Goal: Transaction & Acquisition: Purchase product/service

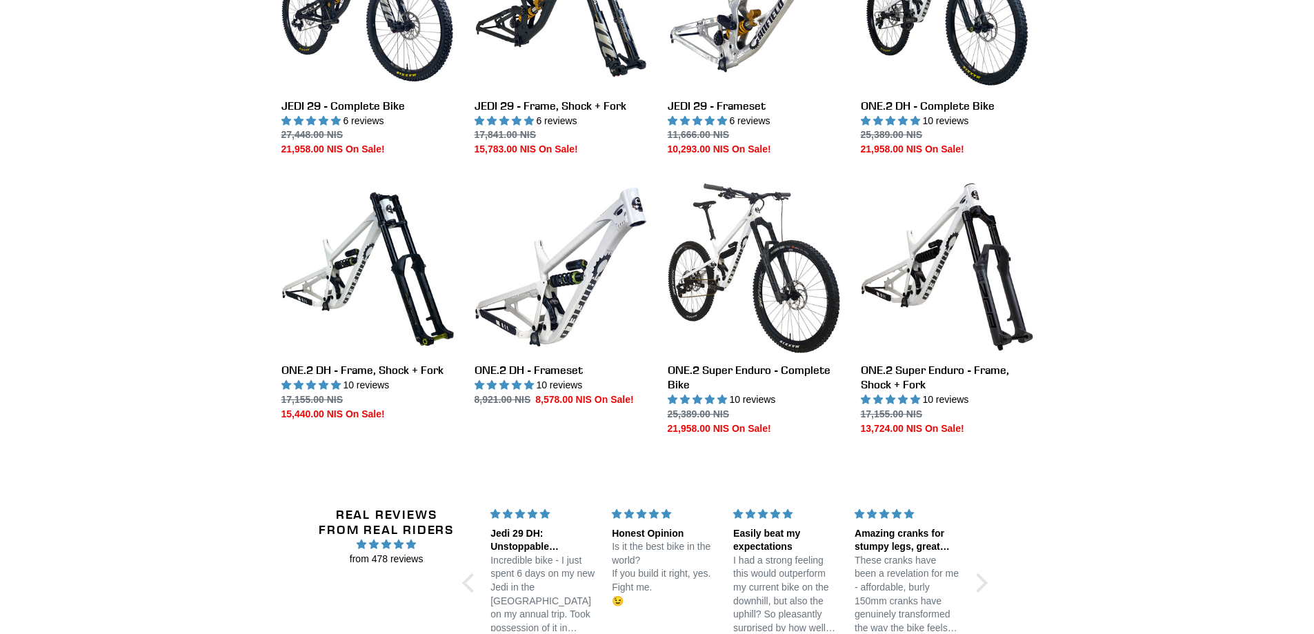
scroll to position [2207, 0]
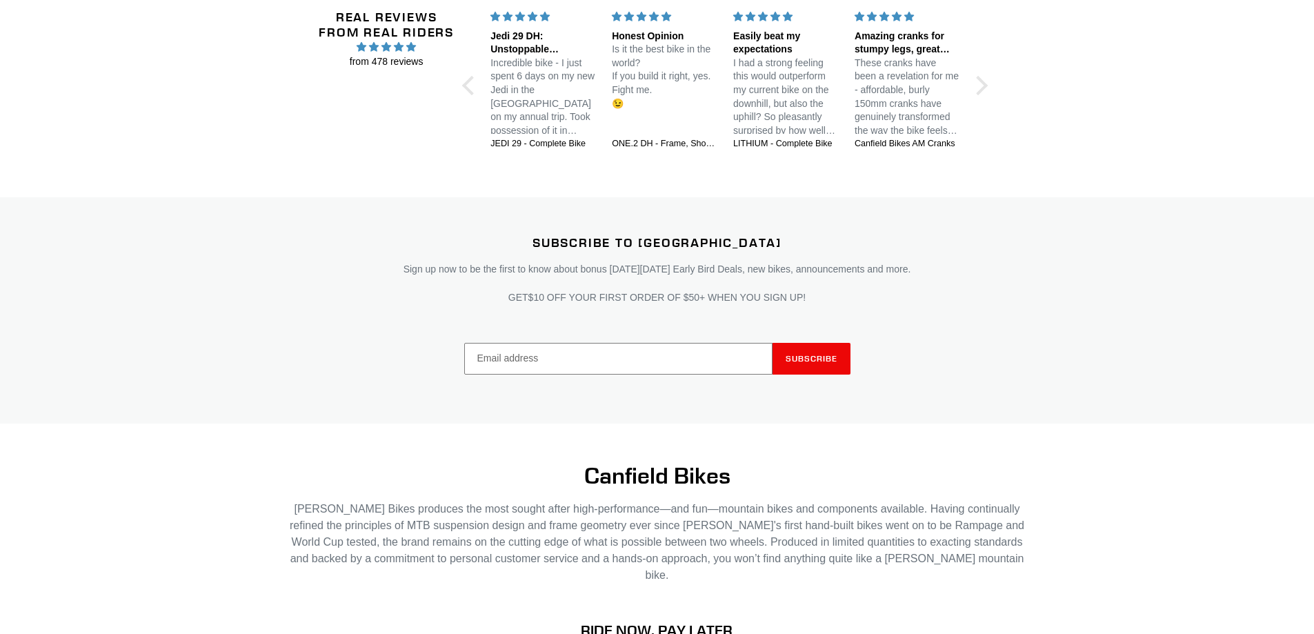
click at [691, 343] on input "Email address" at bounding box center [618, 359] width 308 height 32
click at [662, 343] on input "Email address" at bounding box center [618, 359] width 308 height 32
type input "erezgavrieli@gmail.com"
click at [813, 353] on span "Subscribe" at bounding box center [811, 358] width 52 height 10
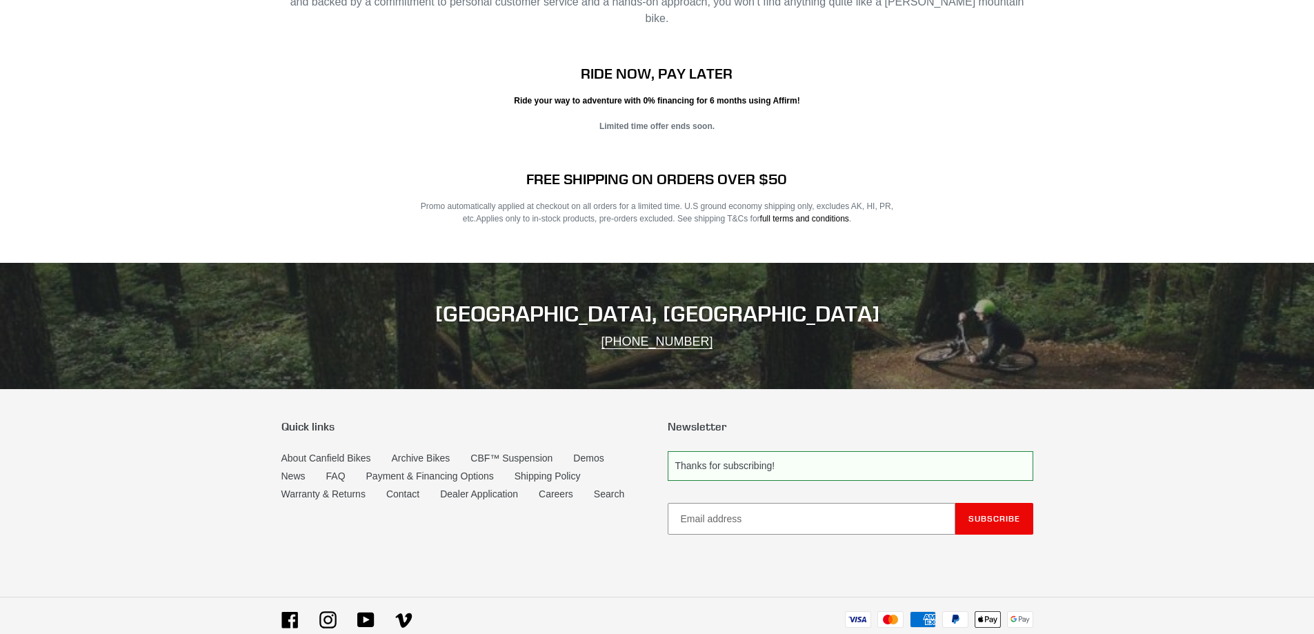
click at [777, 451] on p "Thanks for subscribing!" at bounding box center [850, 466] width 365 height 30
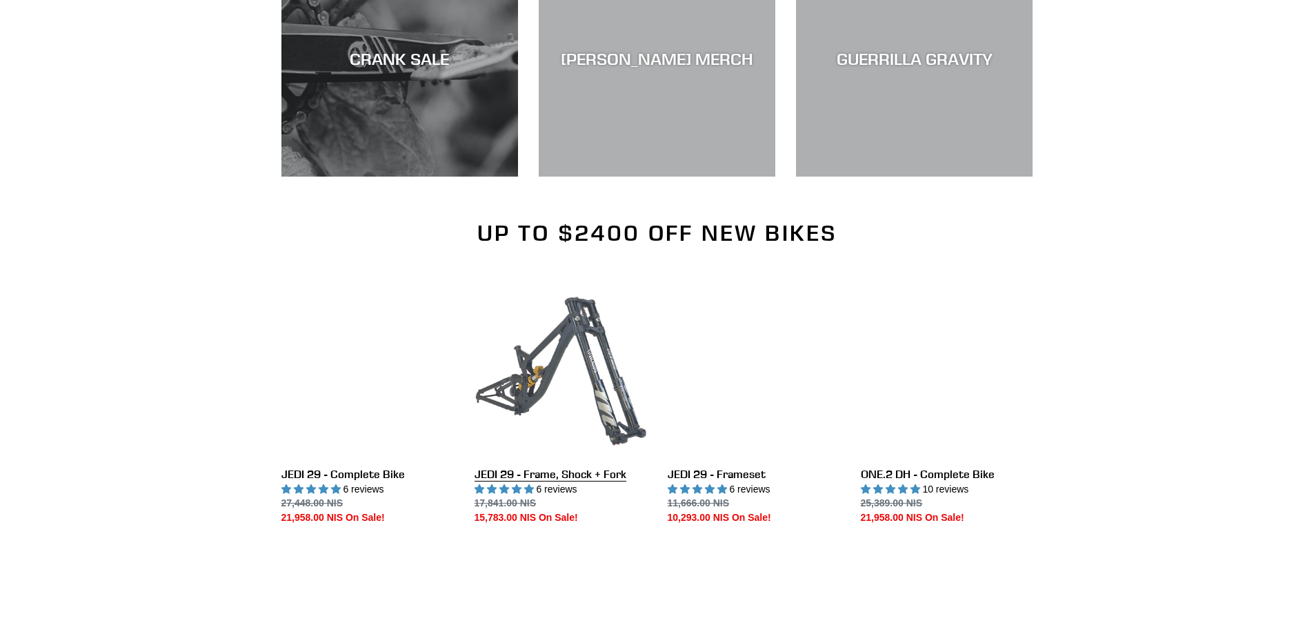
scroll to position [605, 0]
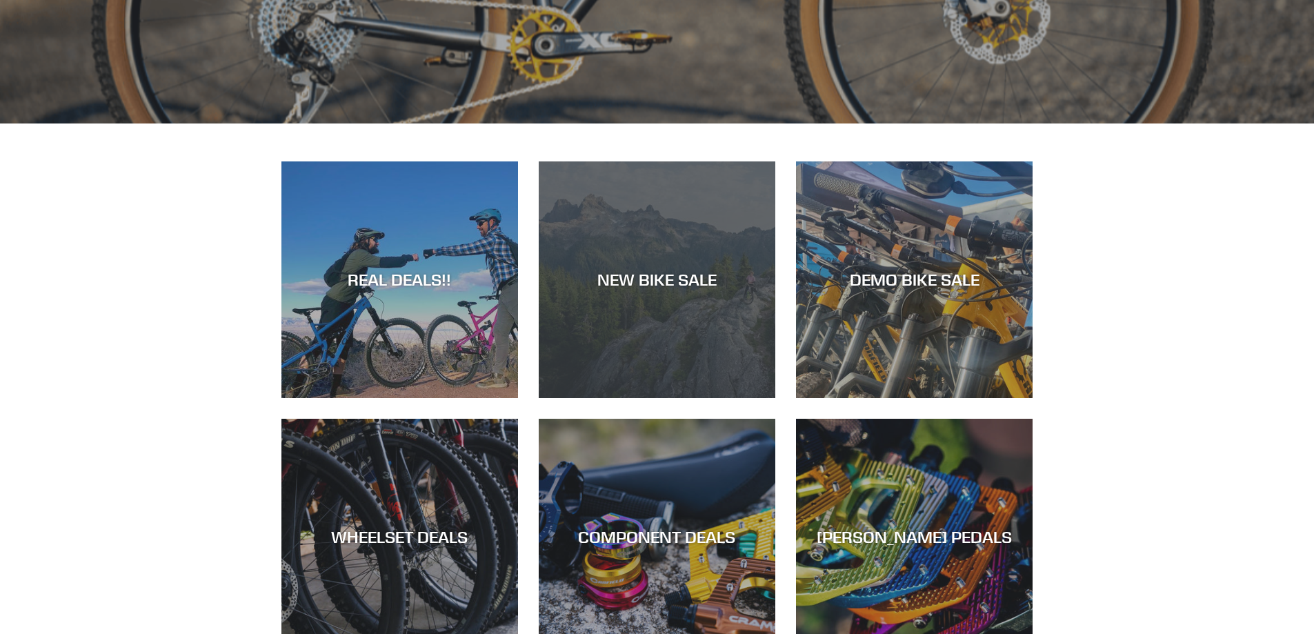
click at [682, 398] on div "NEW BIKE SALE" at bounding box center [657, 398] width 237 height 0
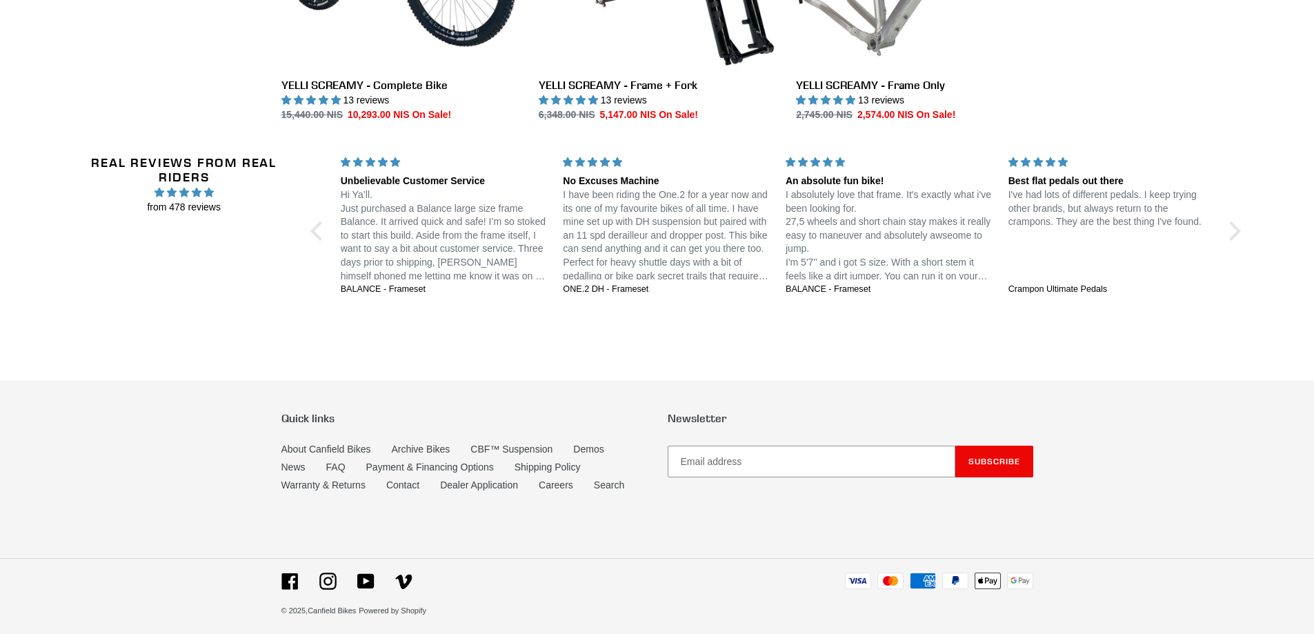
scroll to position [2775, 0]
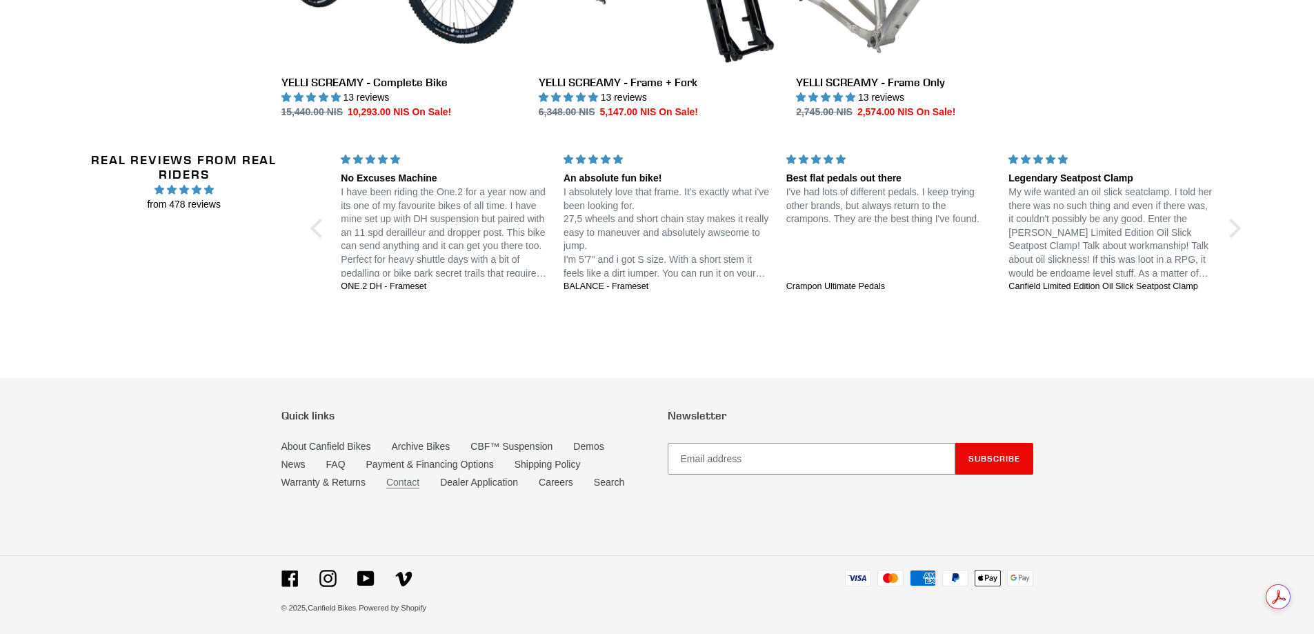
click at [401, 478] on link "Contact" at bounding box center [402, 483] width 33 height 12
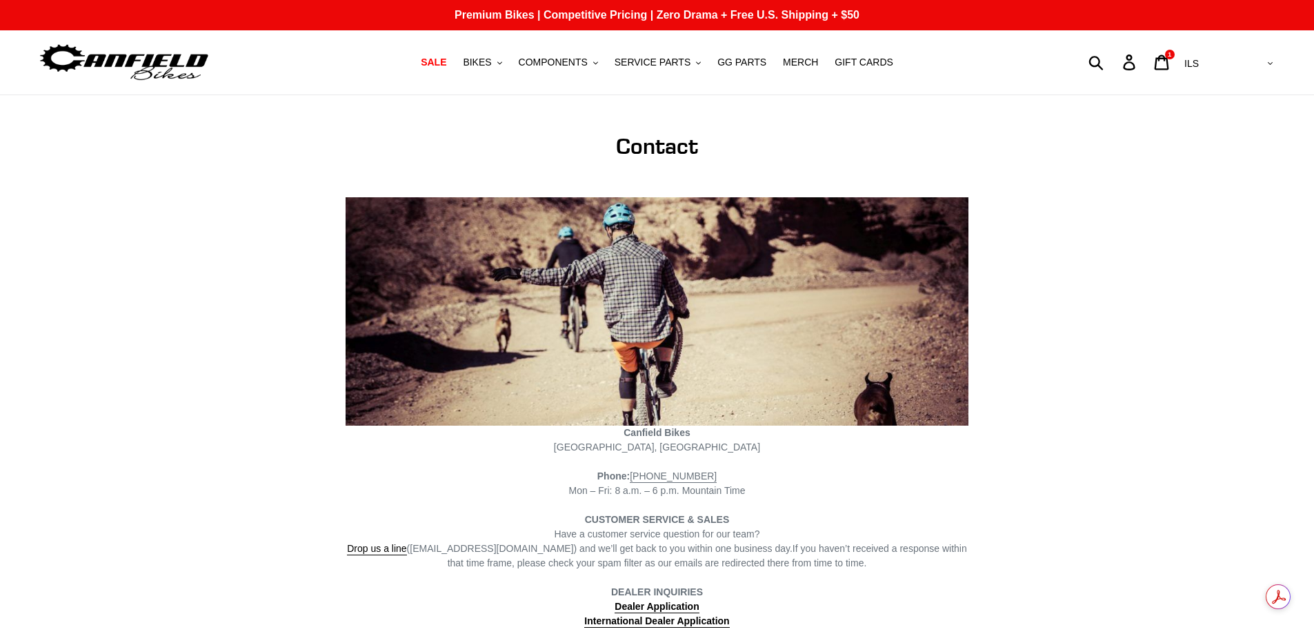
scroll to position [368, 0]
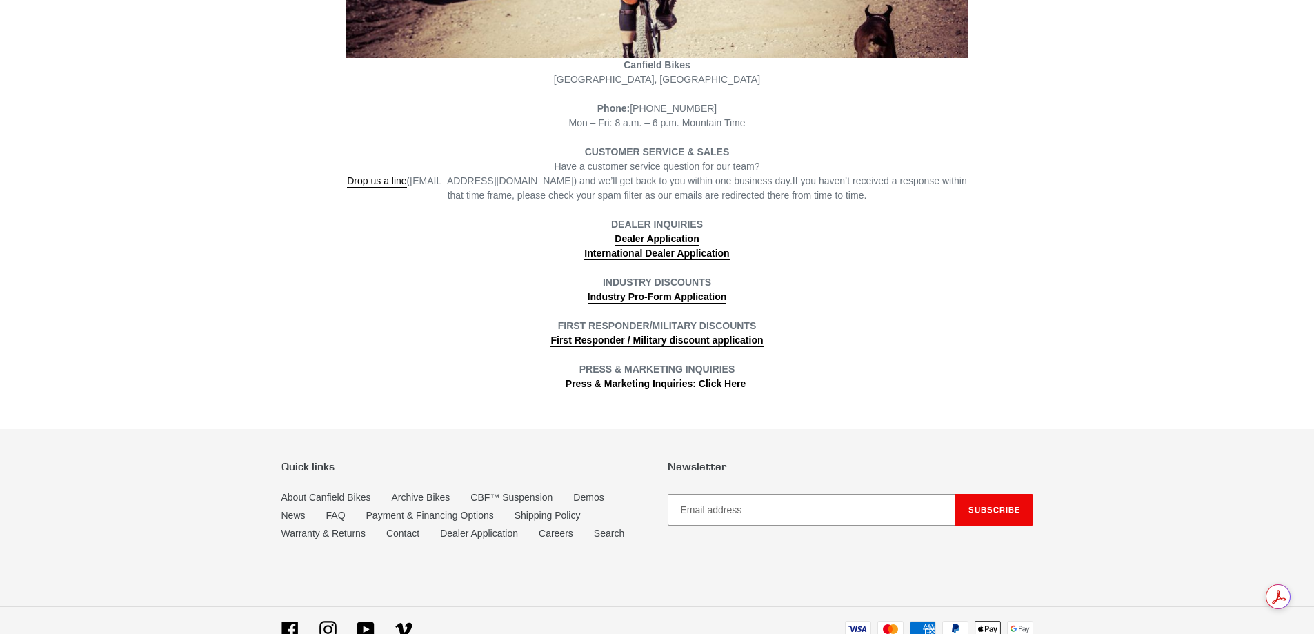
click at [491, 181] on span "Drop us a line (info@canfieldbikes.com) and we’ll get back to you within one bu…" at bounding box center [569, 181] width 445 height 12
click at [388, 186] on link "Drop us a line" at bounding box center [376, 181] width 59 height 12
click at [641, 345] on strong "First Responder / Military discount application" at bounding box center [656, 339] width 212 height 11
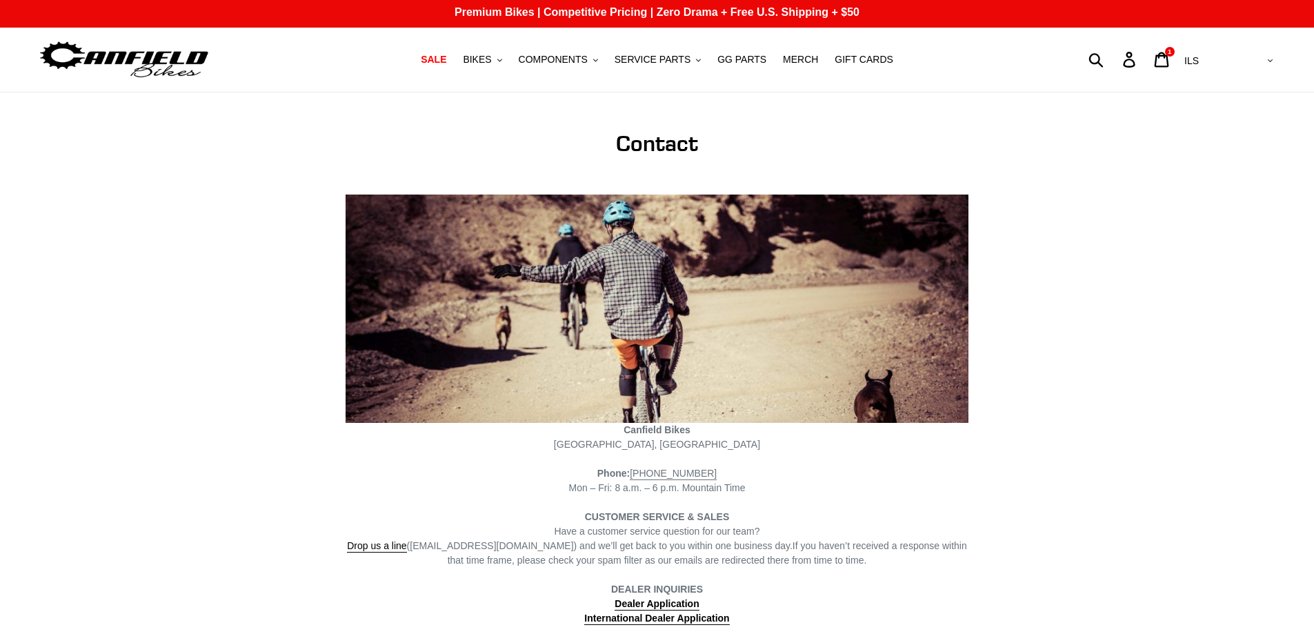
scroll to position [0, 0]
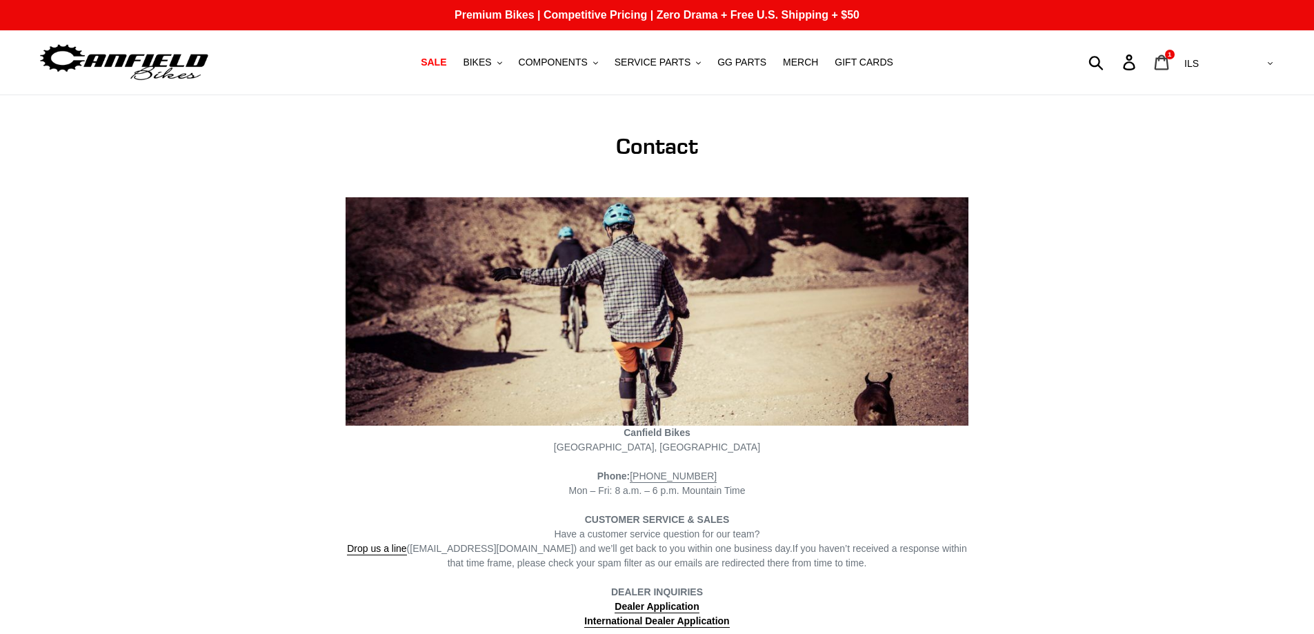
click at [1169, 60] on icon at bounding box center [1161, 62] width 15 height 16
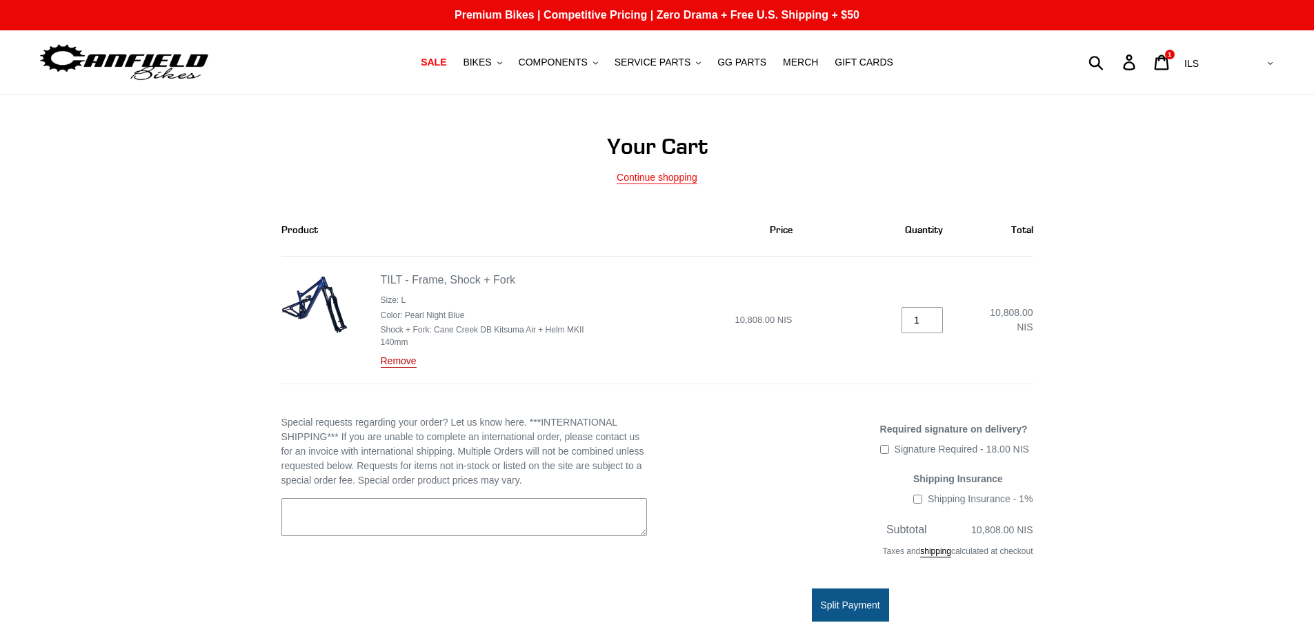
click at [396, 364] on link "Remove" at bounding box center [399, 361] width 36 height 12
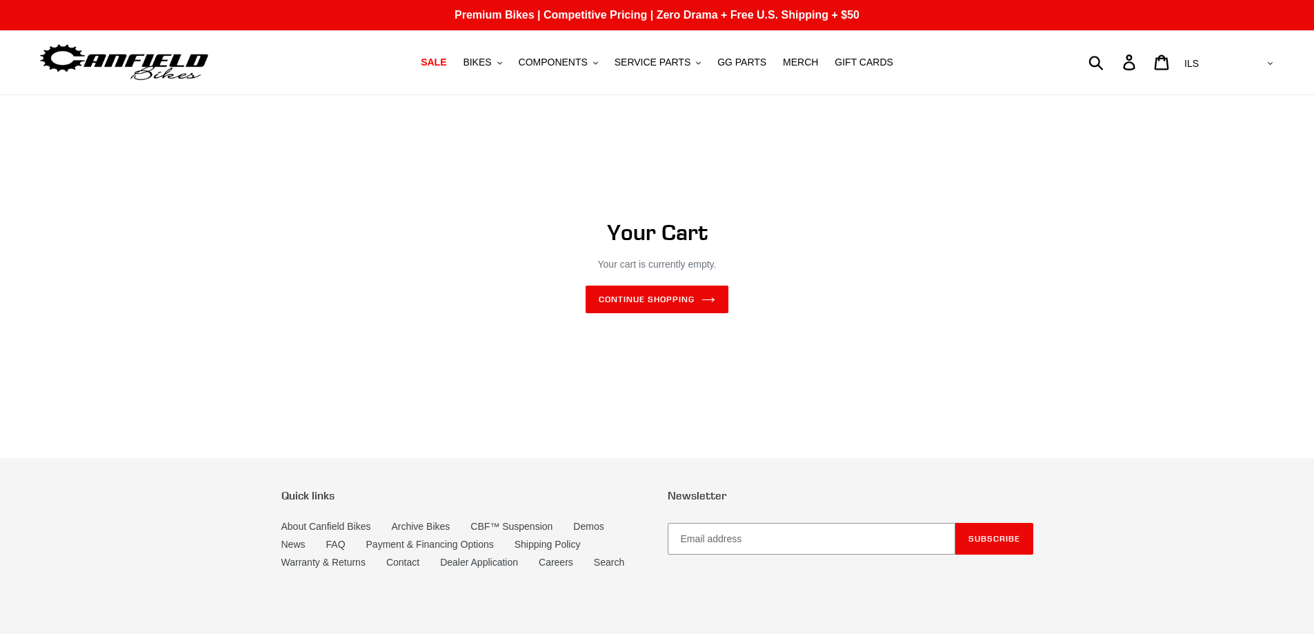
click at [1267, 65] on select "AED AFN ALL AMD ANG AUD AWG AZN BAM BBD BDT BGN BIF BND BOB BSD BWP BZD CAD CDF…" at bounding box center [1227, 64] width 97 height 26
click at [945, 196] on div "Your Cart Your cart is currently empty. Enable cookies to use the shopping cart…" at bounding box center [657, 266] width 752 height 266
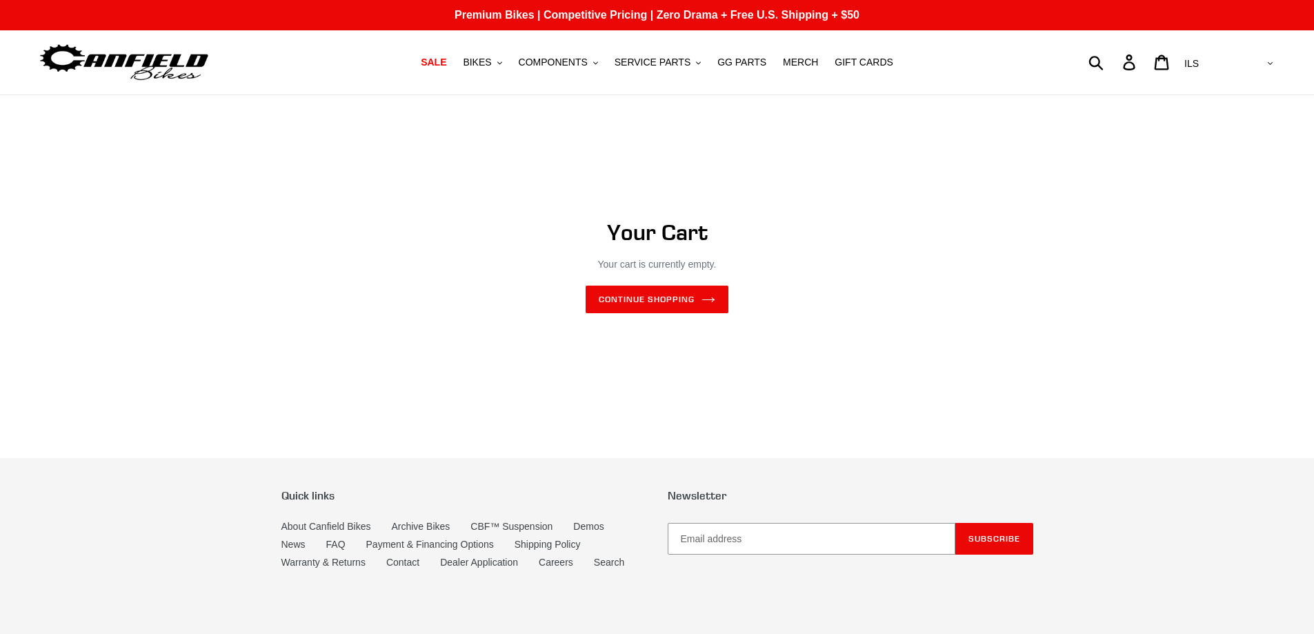
click at [637, 182] on div "Your Cart Your cart is currently empty. Enable cookies to use the shopping cart…" at bounding box center [657, 266] width 752 height 266
click at [485, 66] on span "BIKES" at bounding box center [477, 63] width 28 height 12
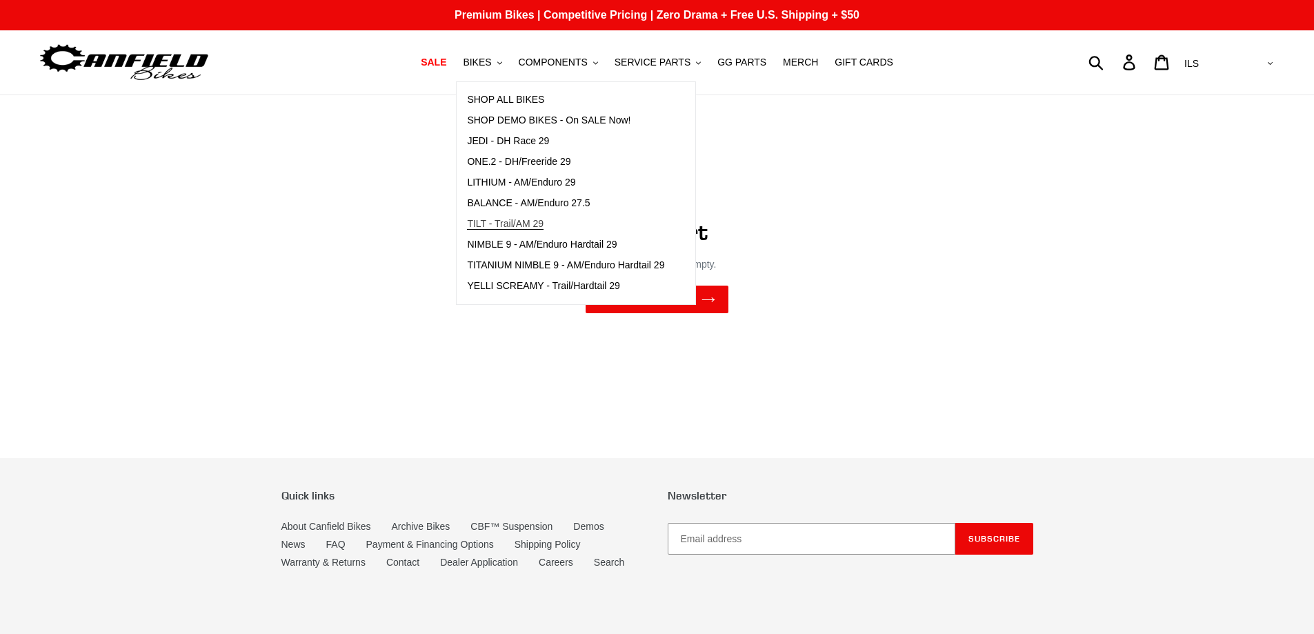
click at [530, 223] on span "TILT - Trail/AM 29" at bounding box center [505, 224] width 77 height 12
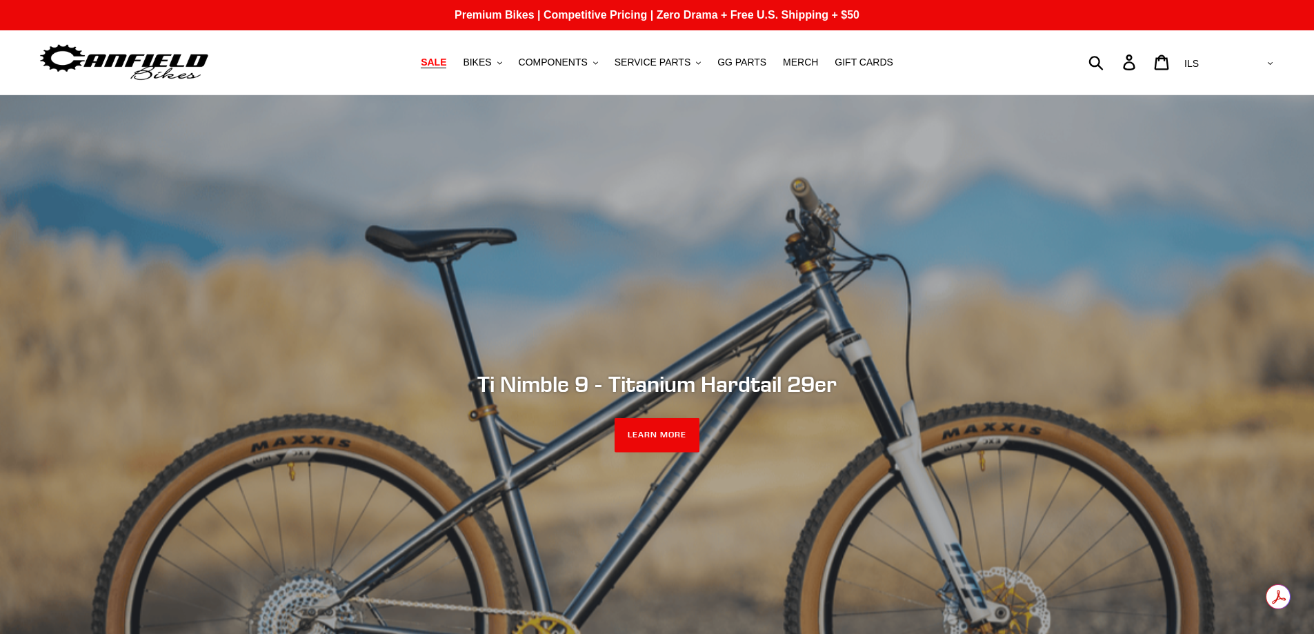
click at [453, 61] on link "SALE" at bounding box center [433, 62] width 39 height 19
click at [491, 57] on span "BIKES" at bounding box center [477, 63] width 28 height 12
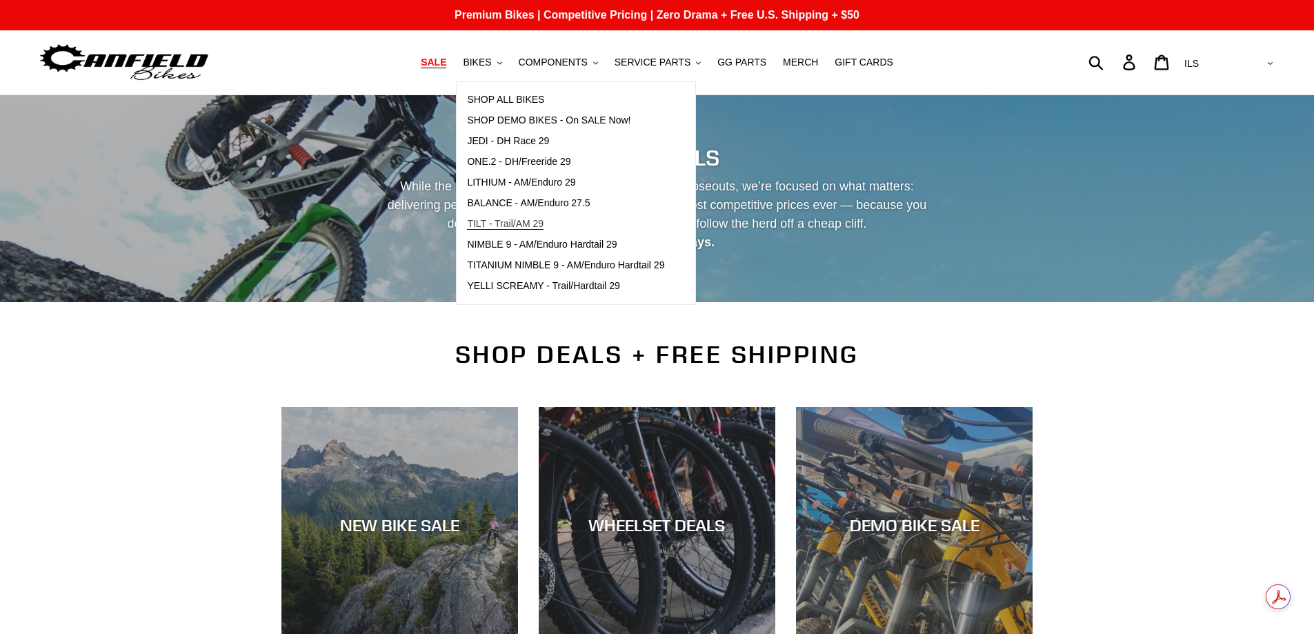
click at [522, 223] on span "TILT - Trail/AM 29" at bounding box center [505, 224] width 77 height 12
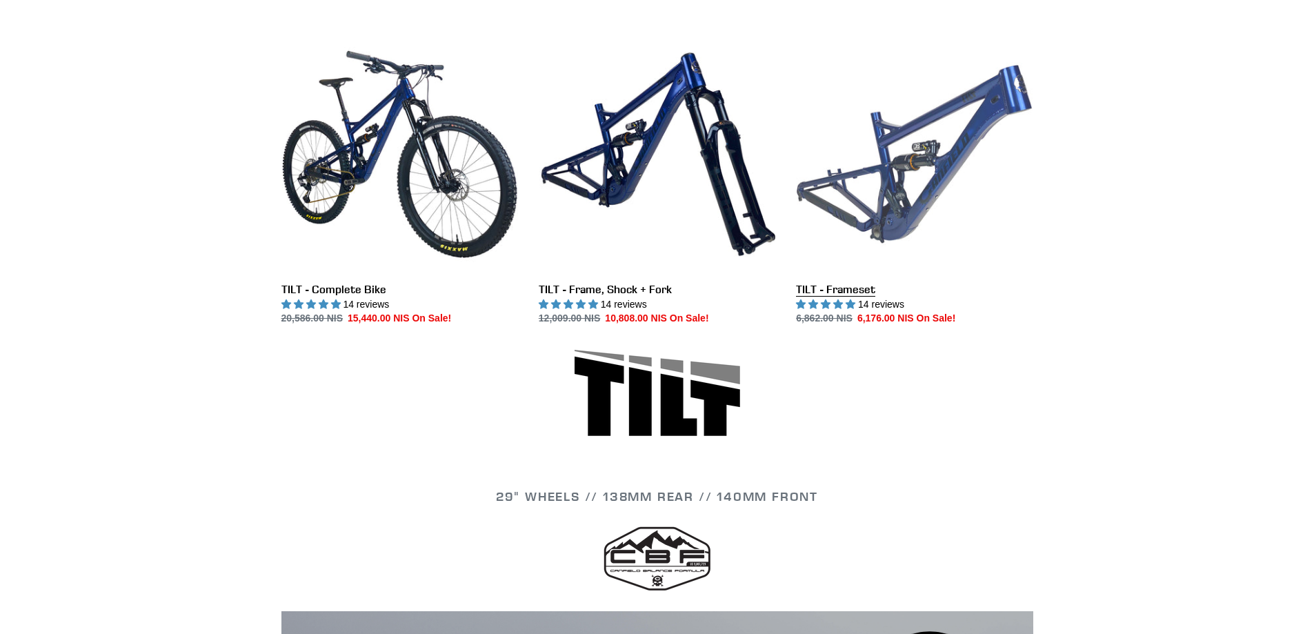
click at [840, 292] on link "TILT - Frameset" at bounding box center [914, 181] width 237 height 290
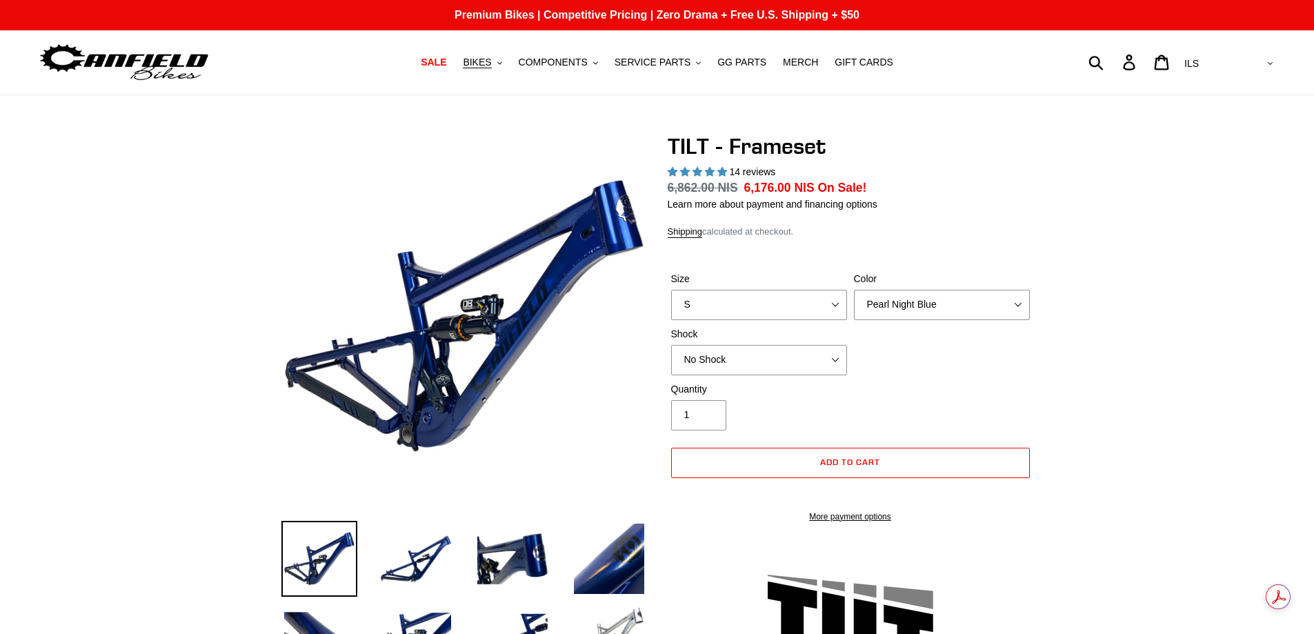
select select "highest-rating"
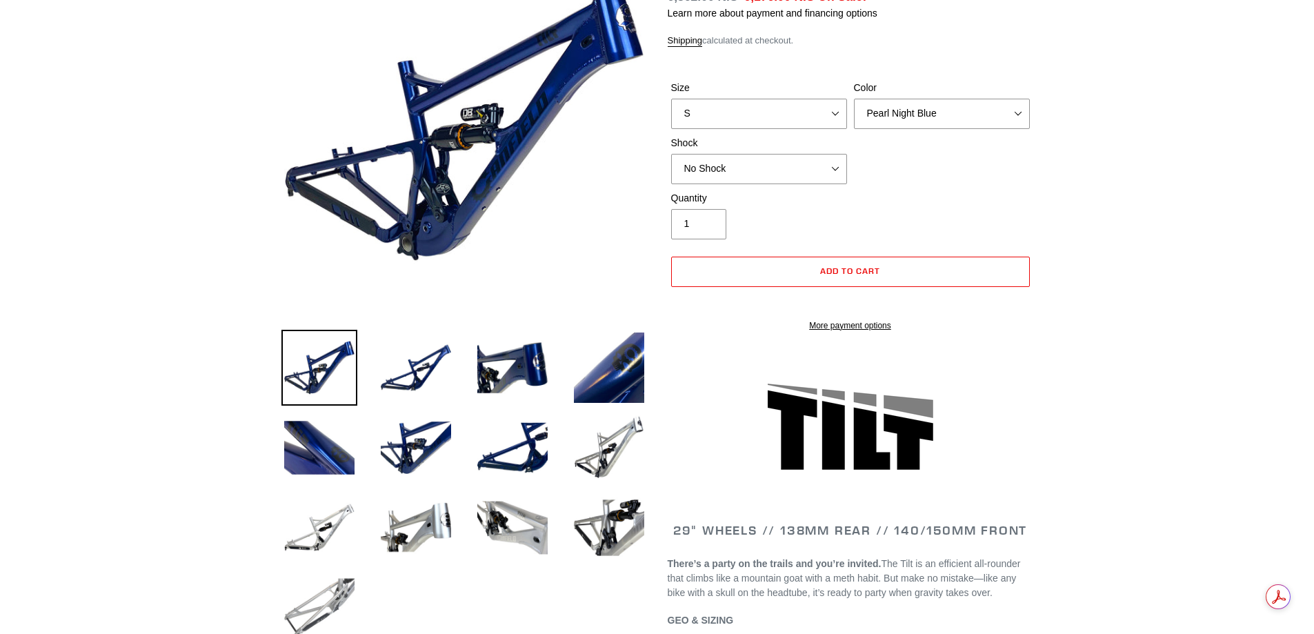
scroll to position [368, 0]
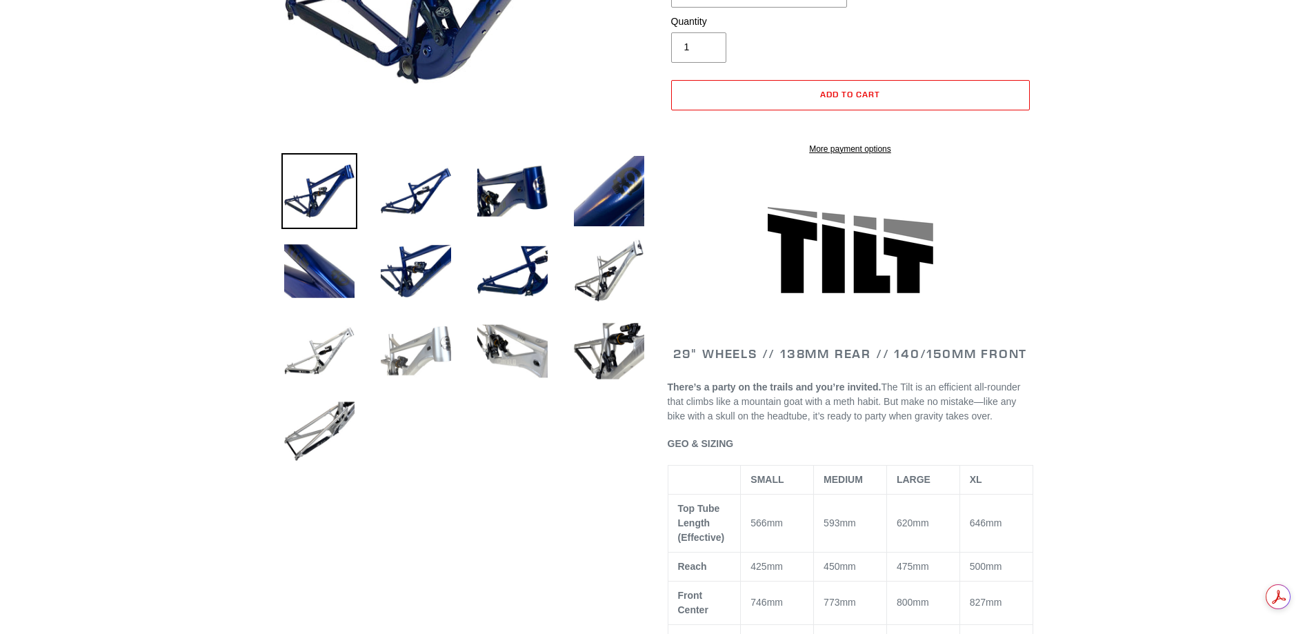
click at [432, 352] on img at bounding box center [416, 351] width 76 height 76
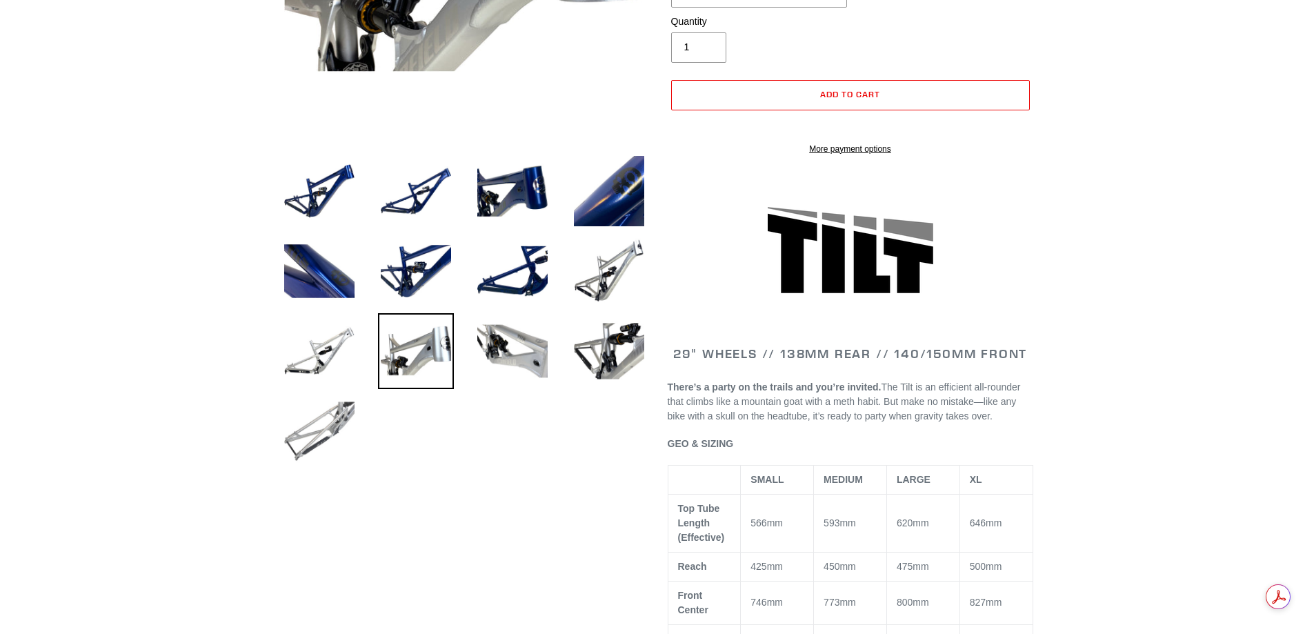
click at [321, 421] on img at bounding box center [319, 431] width 76 height 76
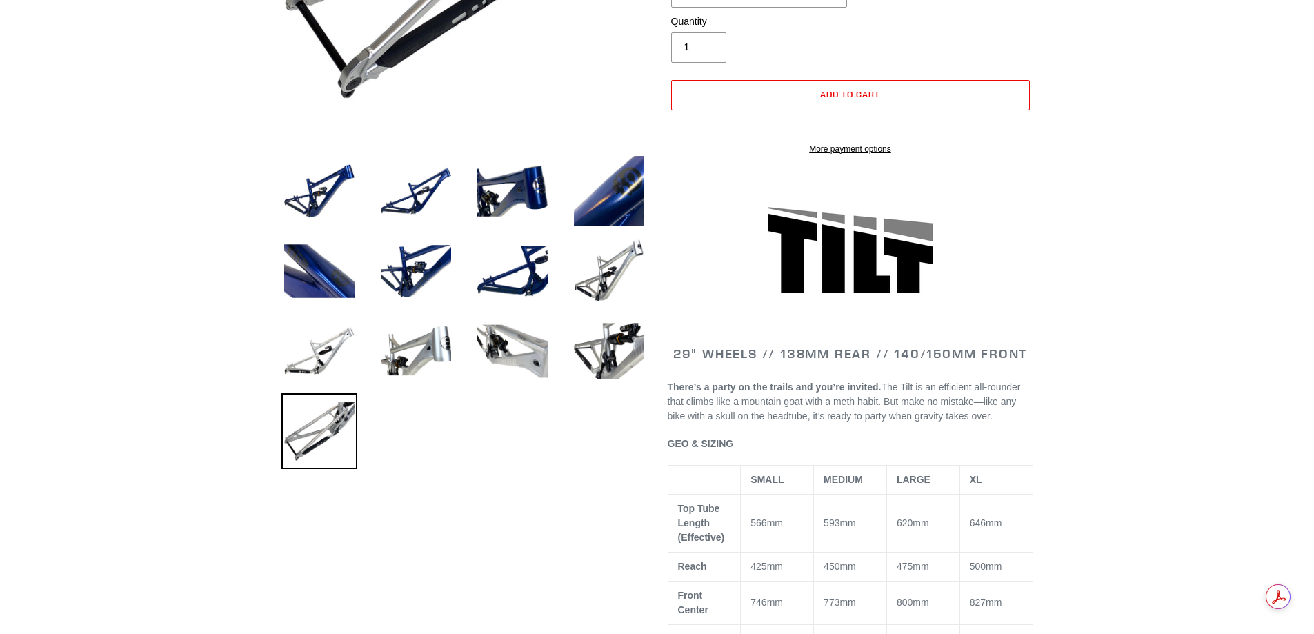
click at [334, 403] on img at bounding box center [319, 431] width 76 height 76
click at [419, 354] on img at bounding box center [416, 351] width 76 height 76
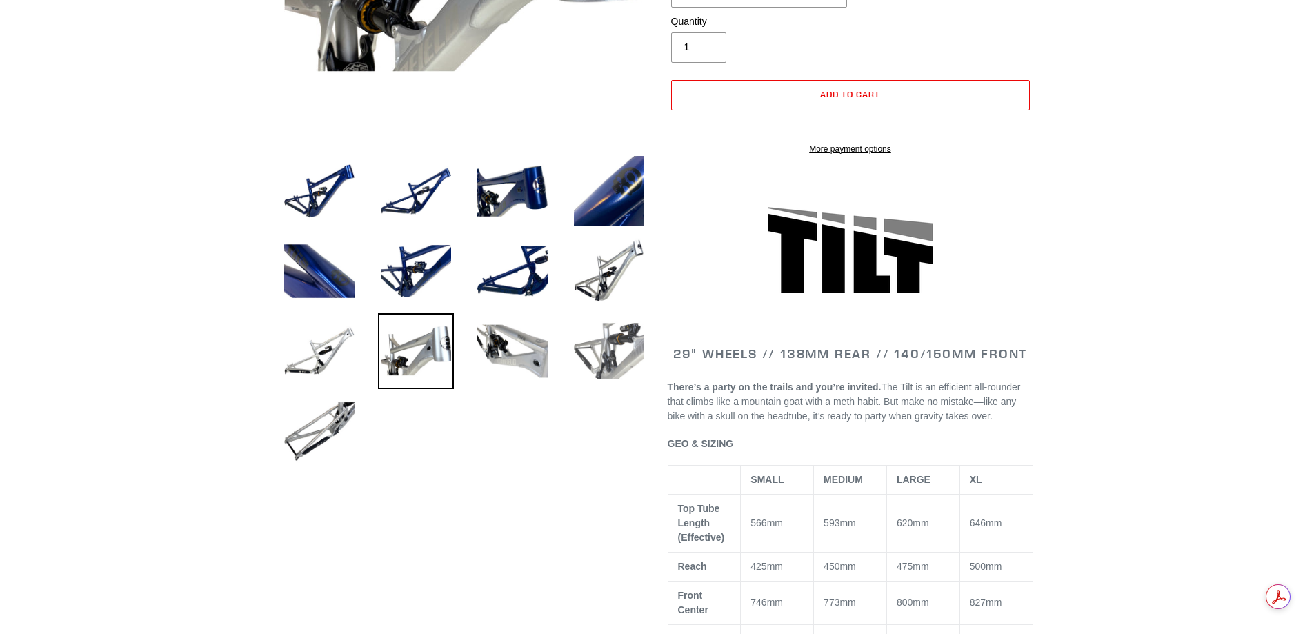
click at [608, 352] on img at bounding box center [609, 351] width 76 height 76
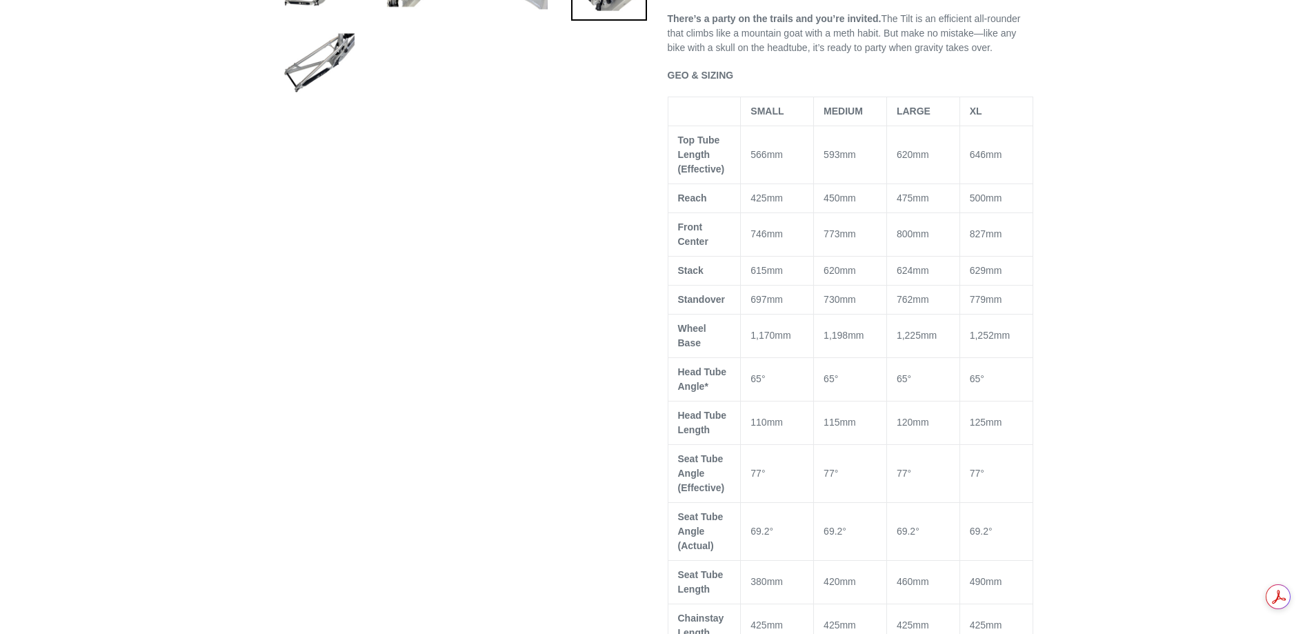
scroll to position [0, 0]
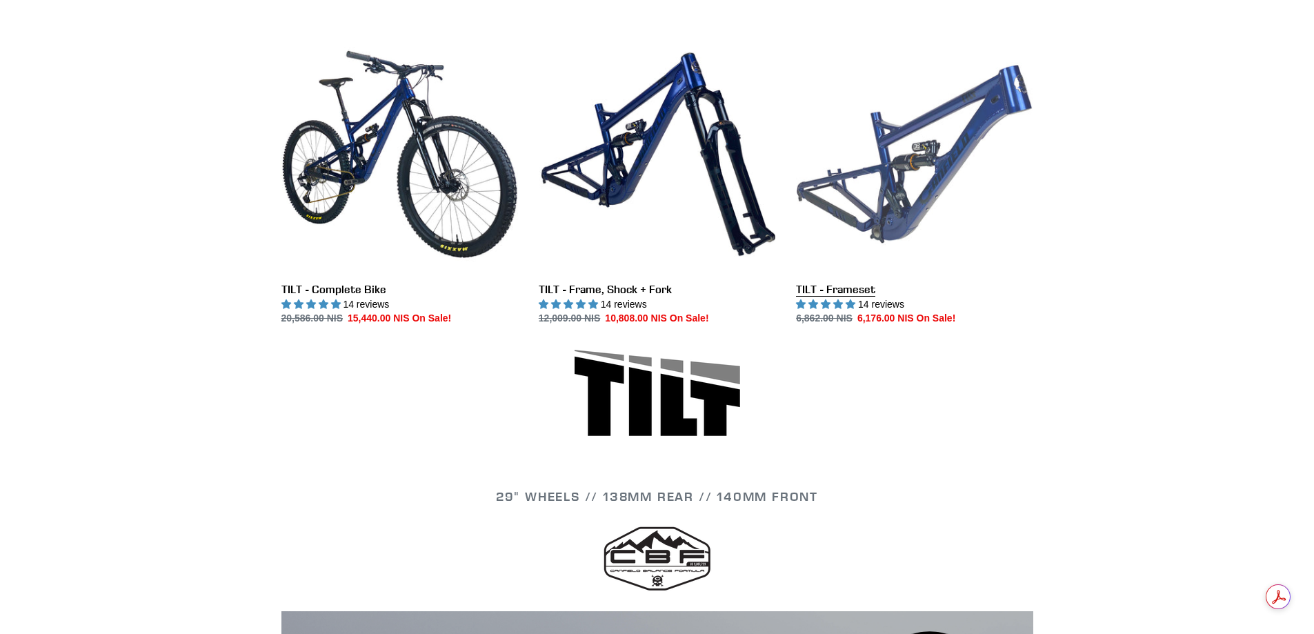
click at [919, 162] on link "TILT - Frameset" at bounding box center [914, 181] width 237 height 290
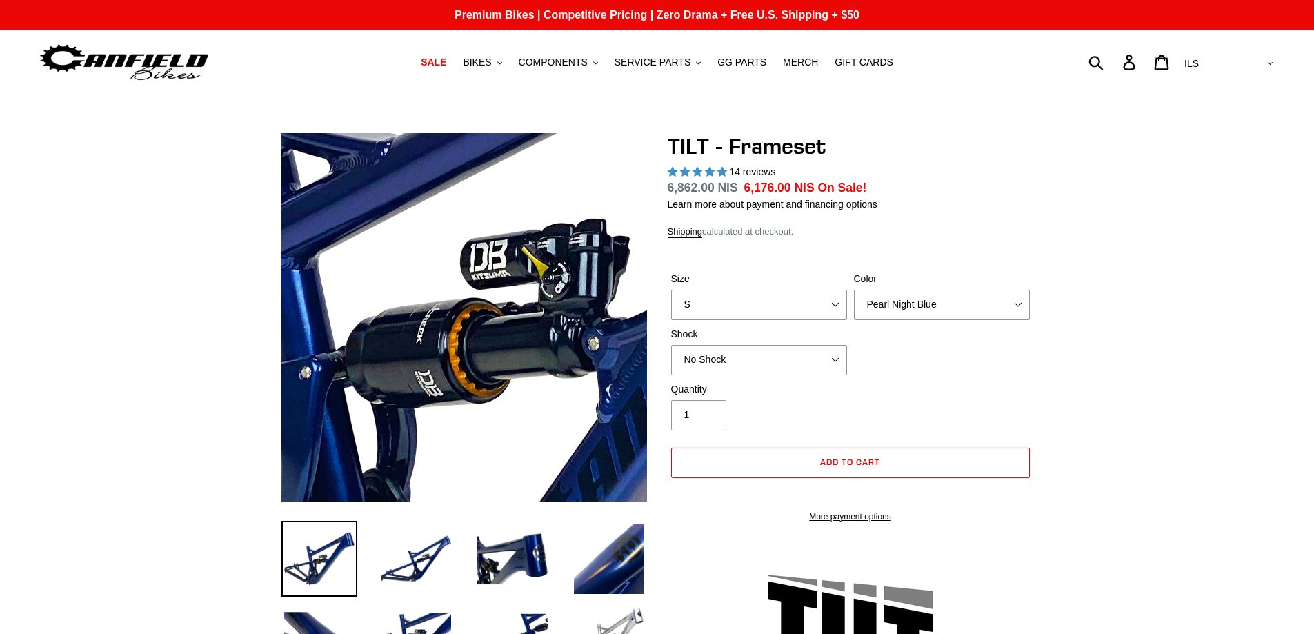
select select "highest-rating"
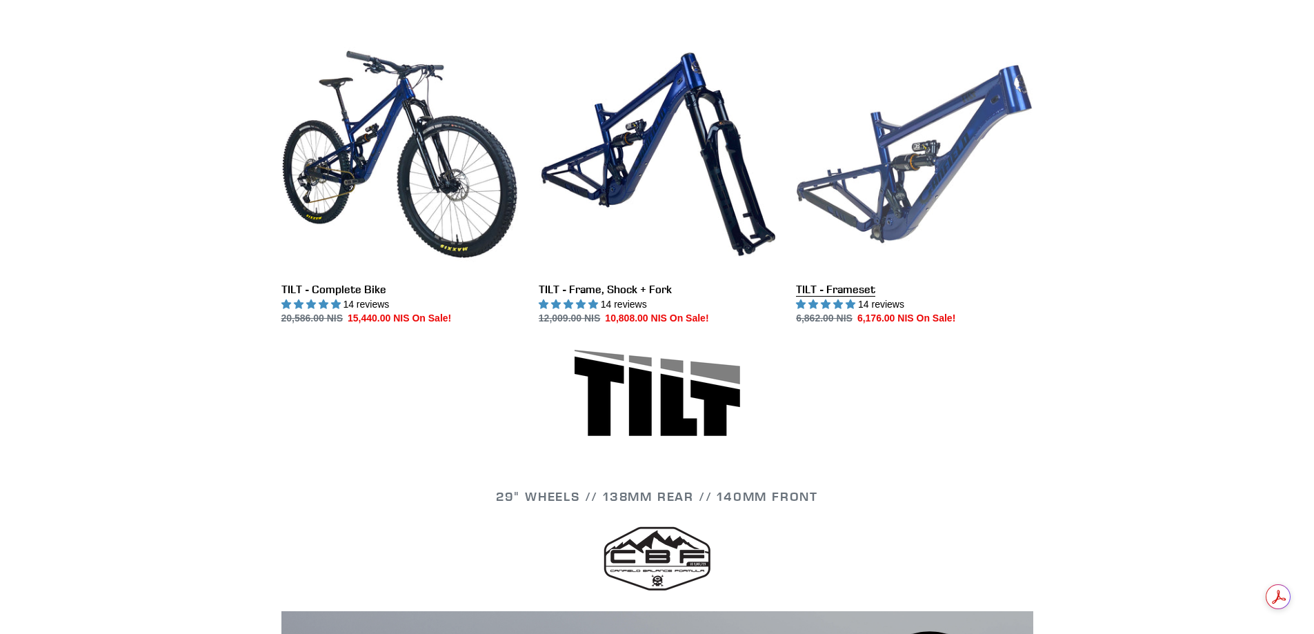
click at [819, 295] on link "TILT - Frameset" at bounding box center [914, 181] width 237 height 290
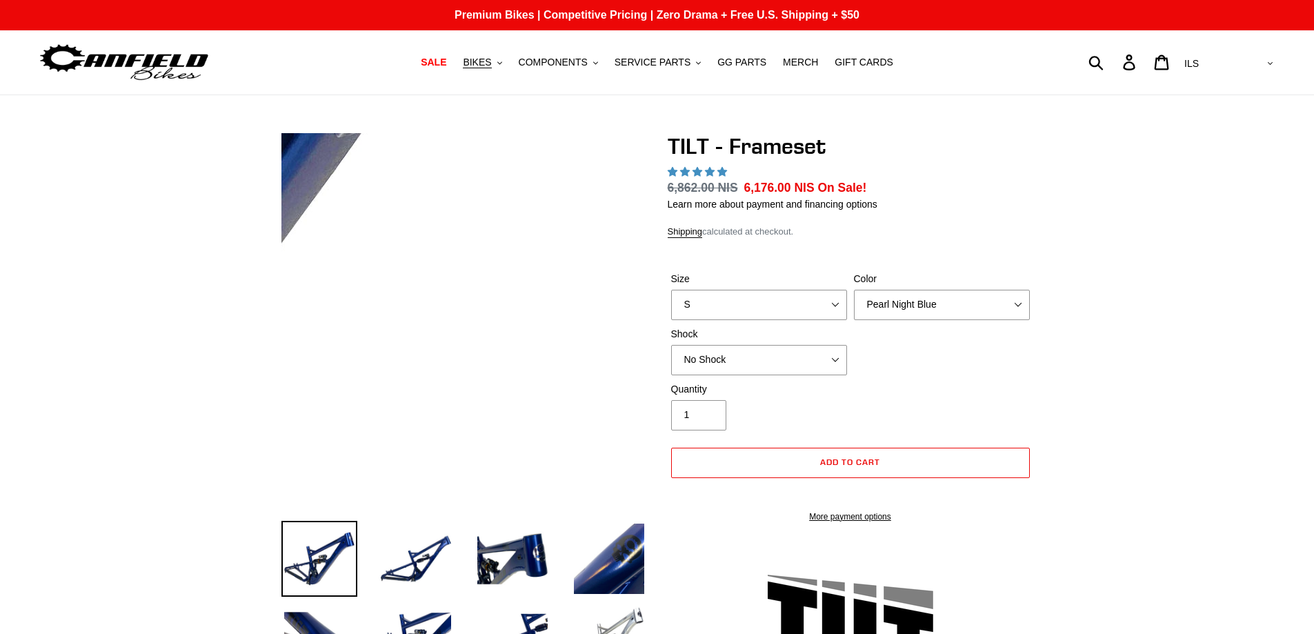
select select "highest-rating"
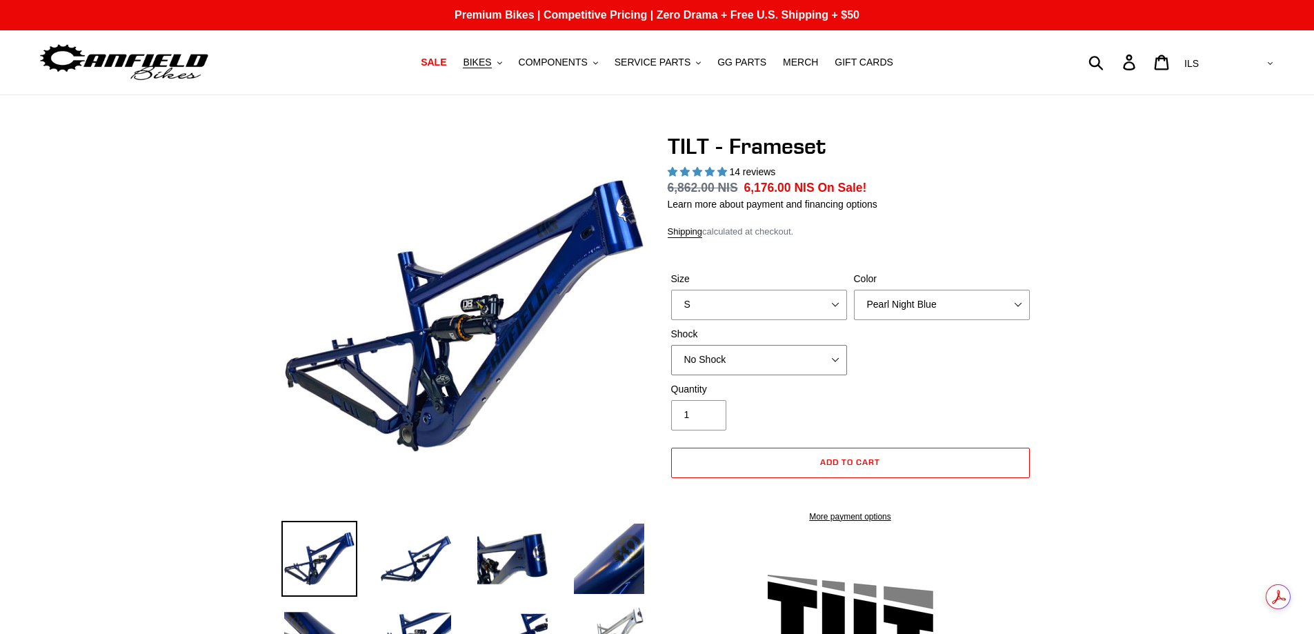
click at [838, 363] on select "No Shock Cane Creek DB Kitsuma Air RockShox Deluxe Ultimate Fox FLOAT X EXT Sto…" at bounding box center [759, 360] width 176 height 30
click at [671, 345] on select "No Shock Cane Creek DB Kitsuma Air RockShox Deluxe Ultimate Fox FLOAT X EXT Sto…" at bounding box center [759, 360] width 176 height 30
click at [836, 365] on select "No Shock Cane Creek DB Kitsuma Air RockShox Deluxe Ultimate Fox FLOAT X EXT Sto…" at bounding box center [759, 360] width 176 height 30
select select "EXT Storia Lok V3"
click at [671, 345] on select "No Shock Cane Creek DB Kitsuma Air RockShox Deluxe Ultimate Fox FLOAT X EXT Sto…" at bounding box center [759, 360] width 176 height 30
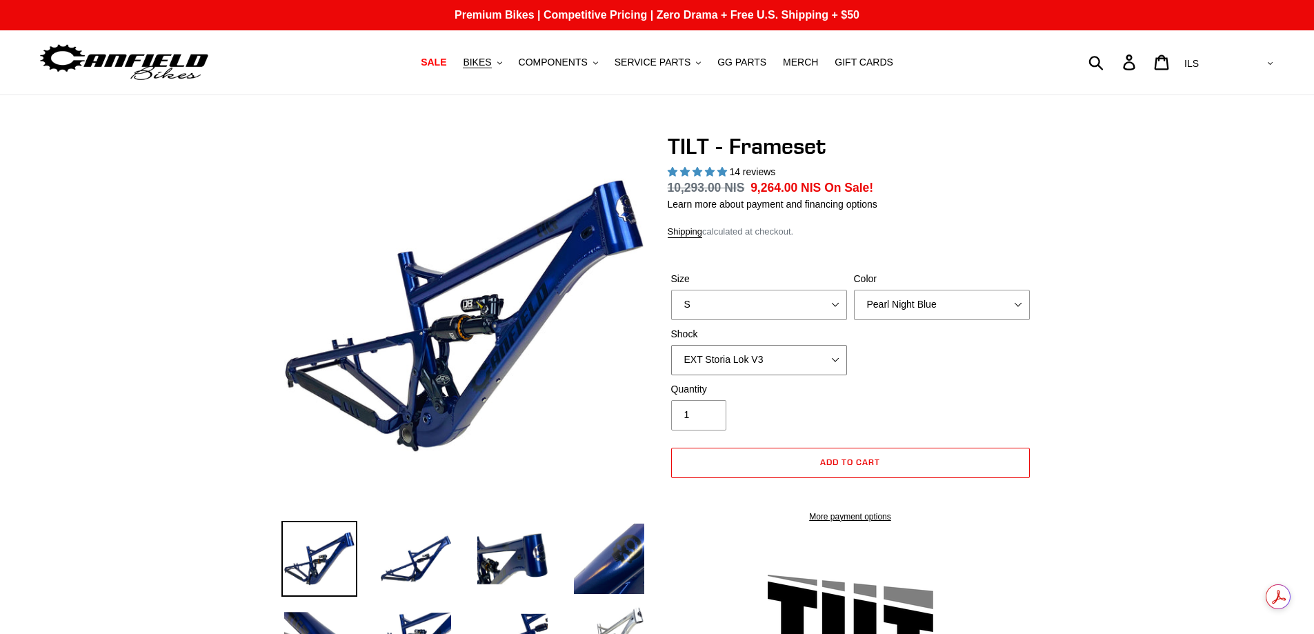
click at [839, 362] on select "No Shock Cane Creek DB Kitsuma Air RockShox Deluxe Ultimate Fox FLOAT X EXT Sto…" at bounding box center [759, 360] width 176 height 30
click at [836, 357] on select "No Shock Cane Creek DB Kitsuma Air RockShox Deluxe Ultimate Fox FLOAT X EXT Sto…" at bounding box center [759, 360] width 176 height 30
click at [837, 302] on select "S M L XL" at bounding box center [759, 305] width 176 height 30
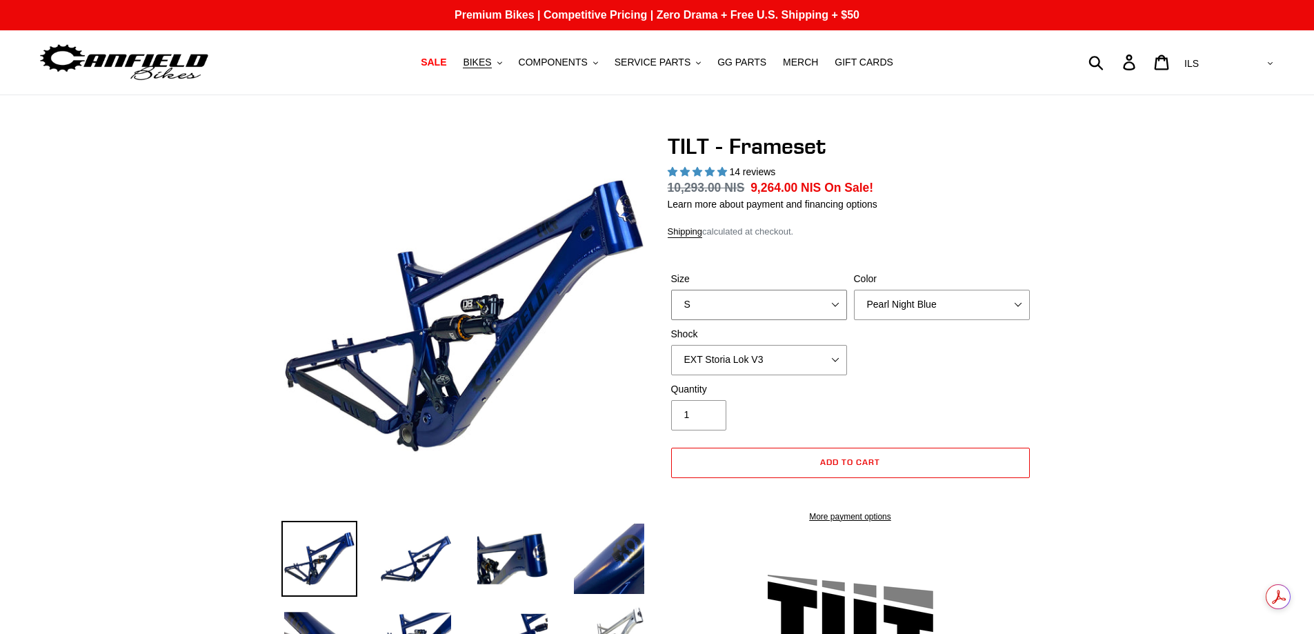
select select "L"
click at [671, 290] on select "S M L XL" at bounding box center [759, 305] width 176 height 30
click at [917, 299] on select "Pearl Night Blue Stealth Silver" at bounding box center [942, 305] width 176 height 30
select select "Stealth Silver"
click at [854, 290] on select "Pearl Night Blue Stealth Silver" at bounding box center [942, 305] width 176 height 30
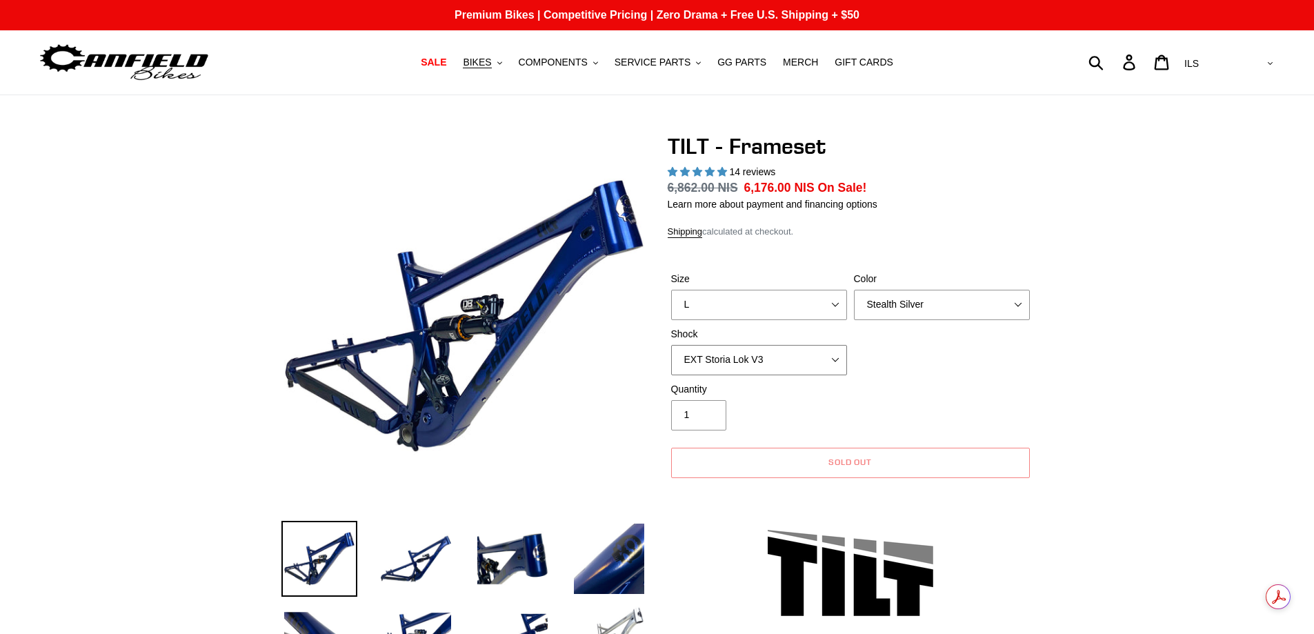
click at [838, 354] on select "No Shock Cane Creek DB Kitsuma Air RockShox Deluxe Ultimate Fox FLOAT X EXT Sto…" at bounding box center [759, 360] width 176 height 30
select select "No Shock"
click at [671, 345] on select "No Shock Cane Creek DB Kitsuma Air RockShox Deluxe Ultimate Fox FLOAT X EXT Sto…" at bounding box center [759, 360] width 176 height 30
click at [956, 299] on select "Pearl Night Blue Stealth Silver" at bounding box center [942, 305] width 176 height 30
click at [813, 367] on select "No Shock Cane Creek DB Kitsuma Air RockShox Deluxe Ultimate Fox FLOAT X EXT Sto…" at bounding box center [759, 360] width 176 height 30
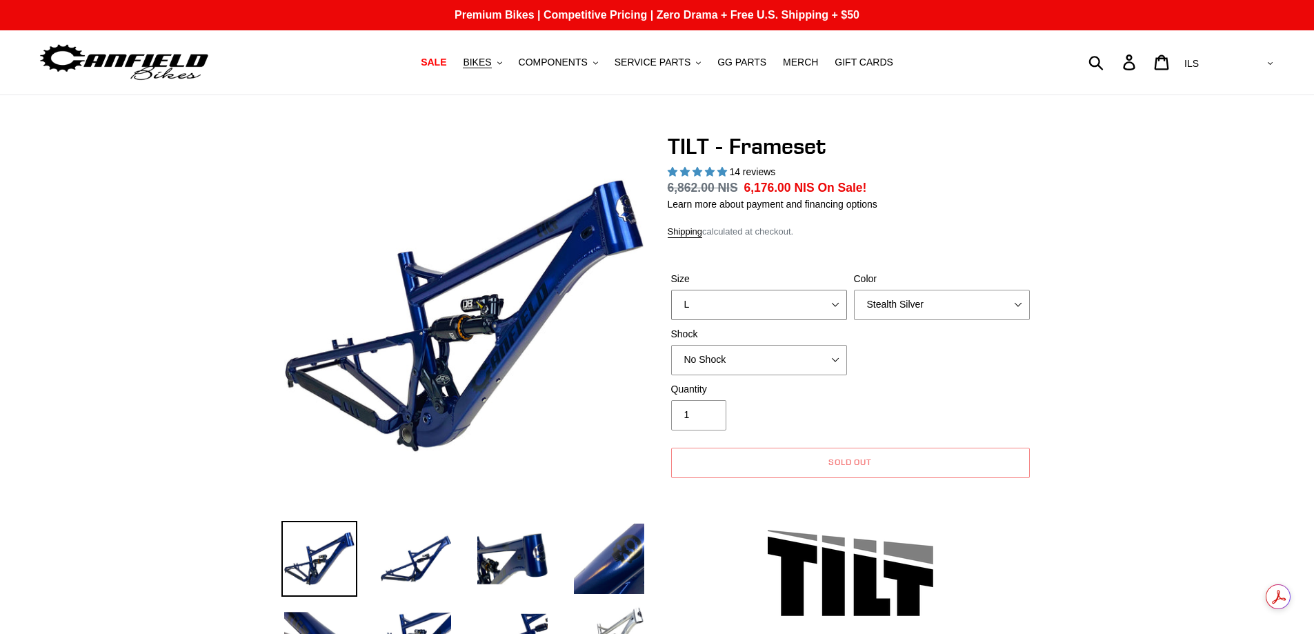
click at [823, 312] on select "S M L XL" at bounding box center [759, 305] width 176 height 30
select select "XL"
click at [671, 290] on select "S M L XL" at bounding box center [759, 305] width 176 height 30
click at [828, 310] on select "S M L XL" at bounding box center [759, 305] width 176 height 30
click at [928, 294] on select "Pearl Night Blue Stealth Silver" at bounding box center [942, 305] width 176 height 30
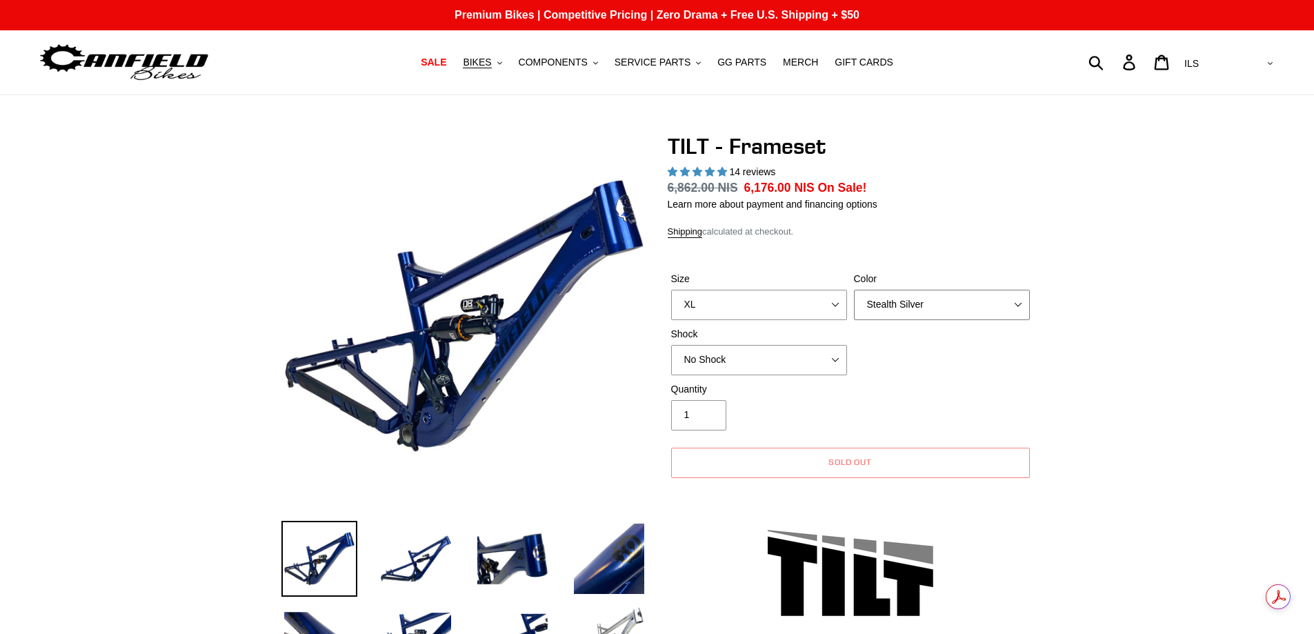
click at [929, 294] on select "Pearl Night Blue Stealth Silver" at bounding box center [942, 305] width 176 height 30
click at [854, 290] on select "Pearl Night Blue Stealth Silver" at bounding box center [942, 305] width 176 height 30
click at [789, 360] on select "No Shock Cane Creek DB Kitsuma Air RockShox Deluxe Ultimate Fox FLOAT X EXT Sto…" at bounding box center [759, 360] width 176 height 30
click at [972, 354] on div "Size S M L XL Color Pearl Night Blue Stealth Silver Shock No Shock Cane Creek D…" at bounding box center [850, 327] width 365 height 110
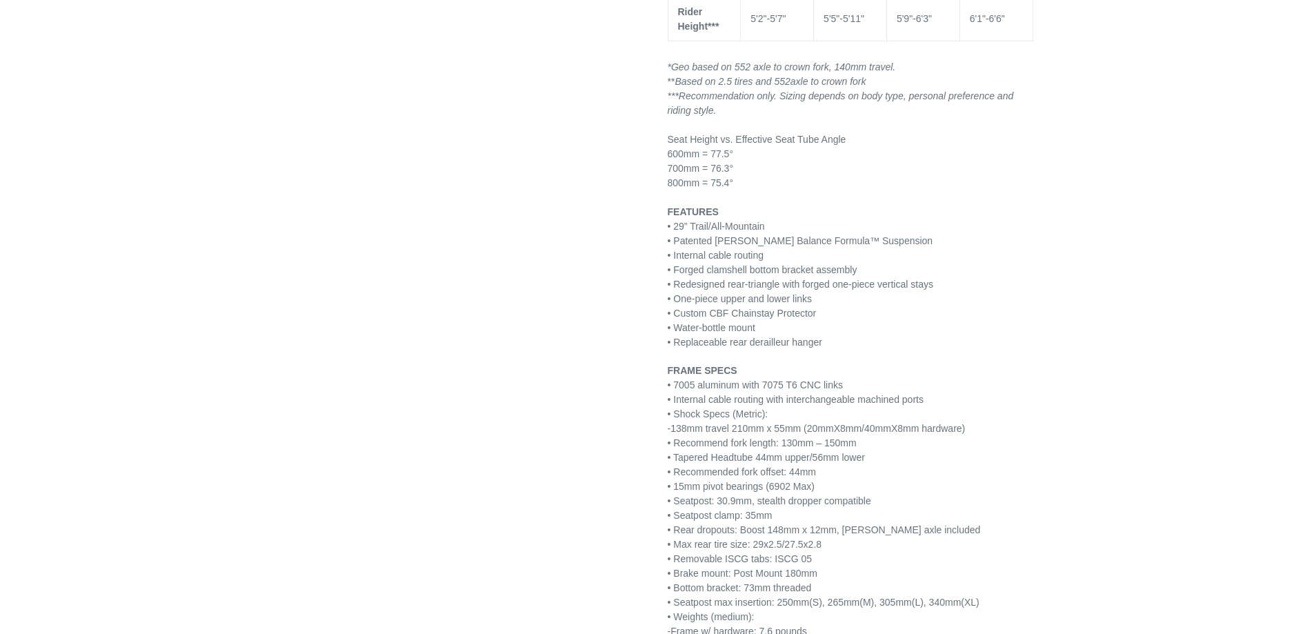
scroll to position [2207, 0]
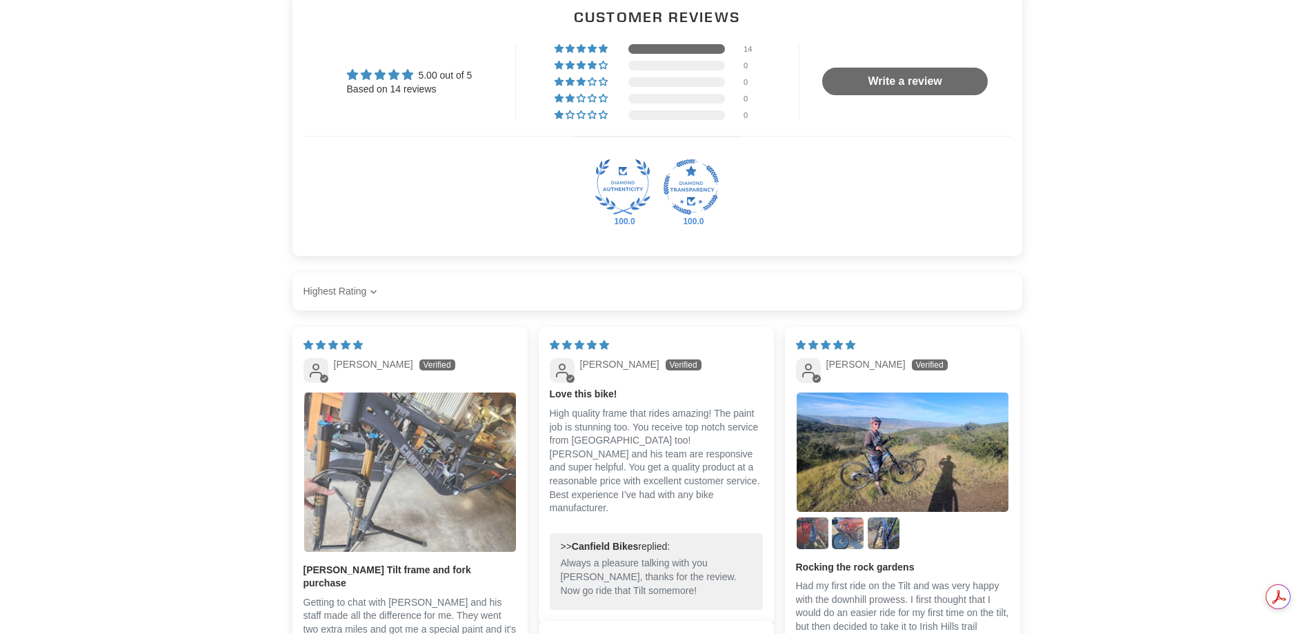
click at [382, 472] on img "Link to user picture 1" at bounding box center [410, 471] width 212 height 159
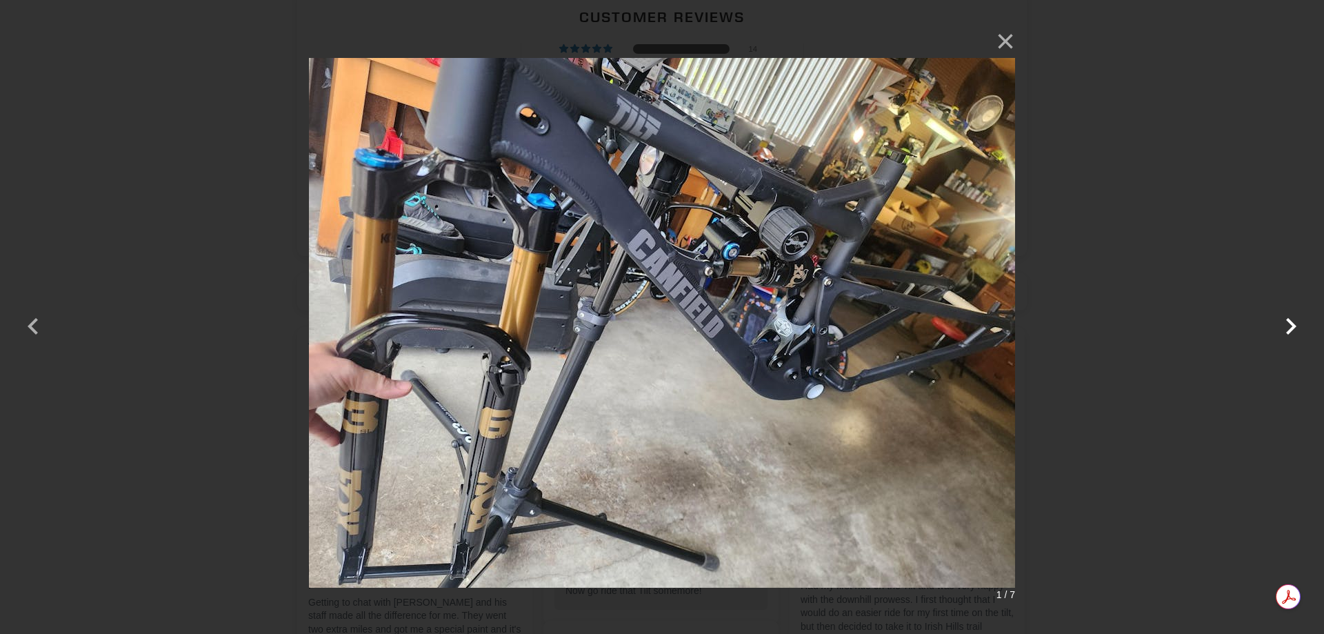
click at [1294, 328] on button "button" at bounding box center [1290, 317] width 33 height 33
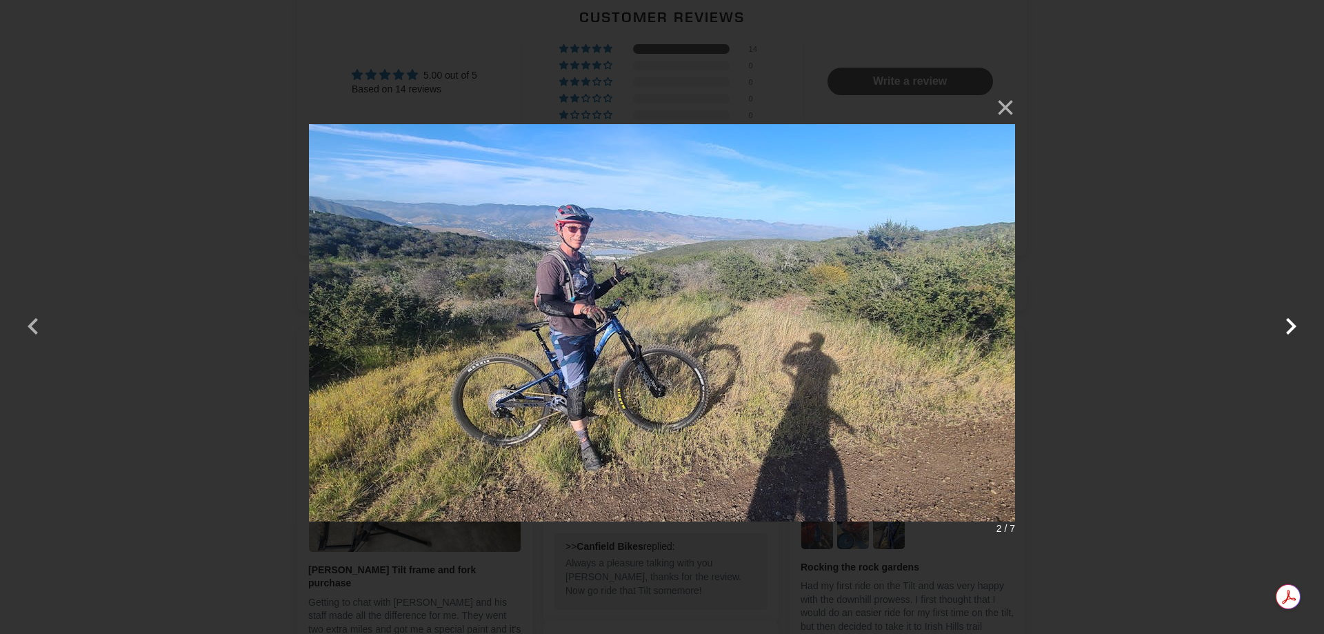
click at [1294, 328] on button "button" at bounding box center [1290, 317] width 33 height 33
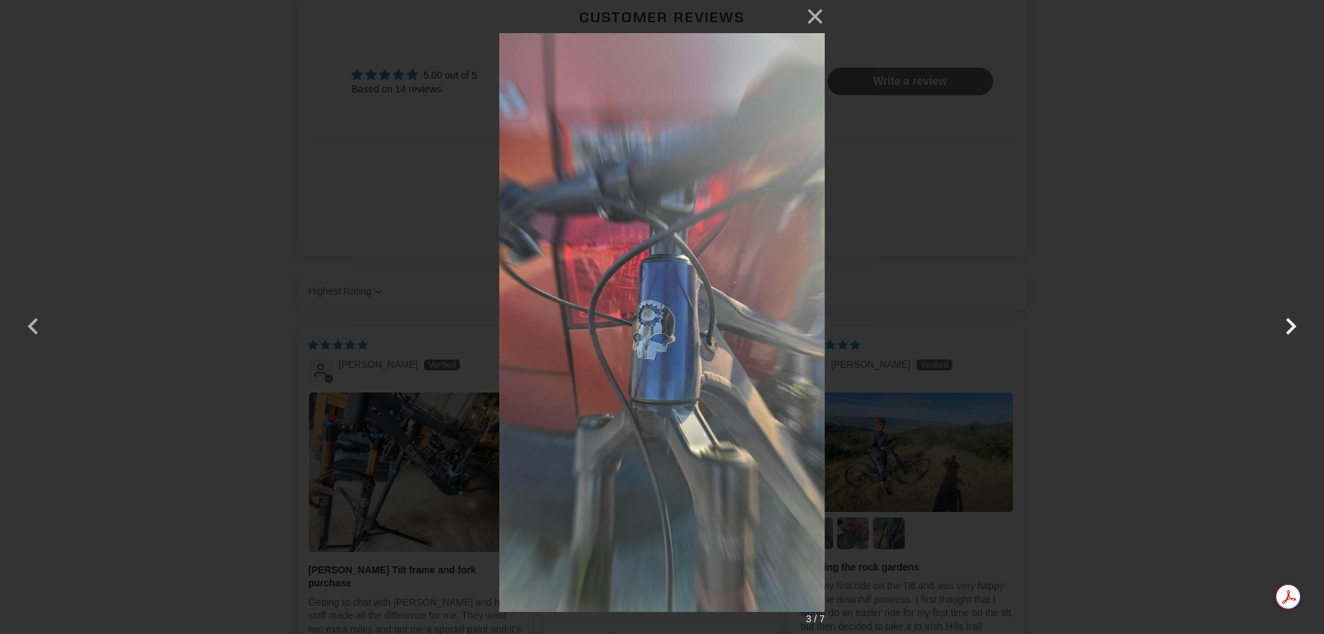
click at [1294, 328] on button "button" at bounding box center [1290, 317] width 33 height 33
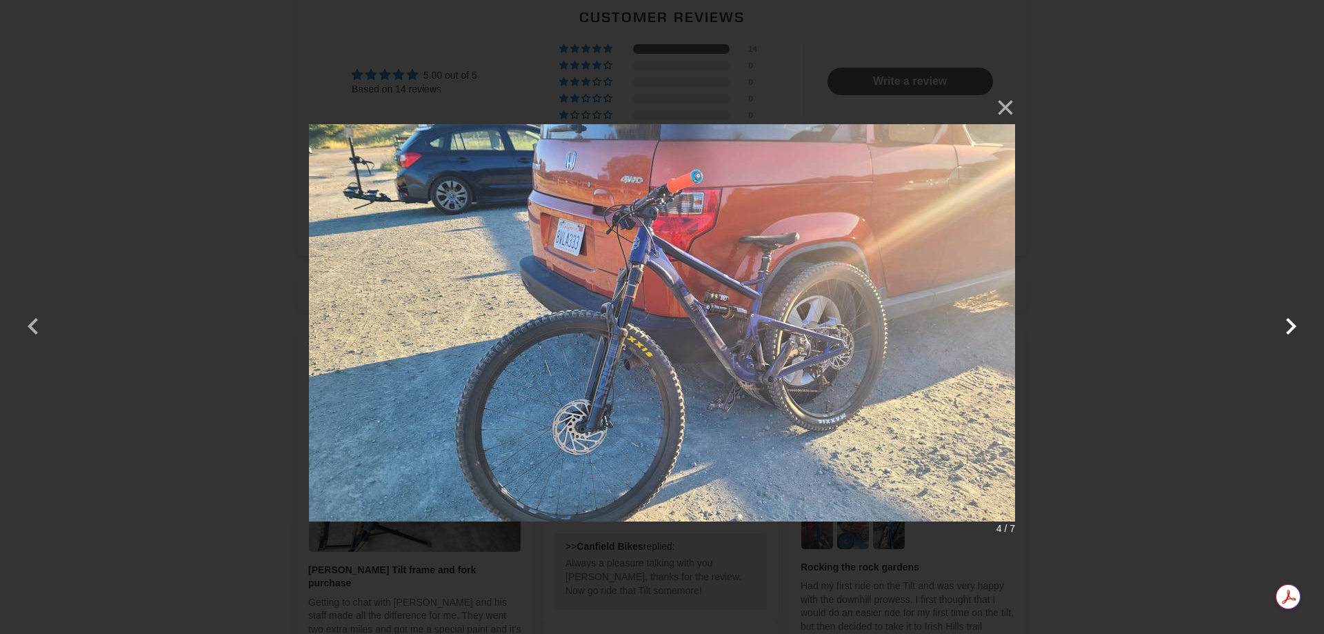
click at [1294, 328] on button "button" at bounding box center [1290, 317] width 33 height 33
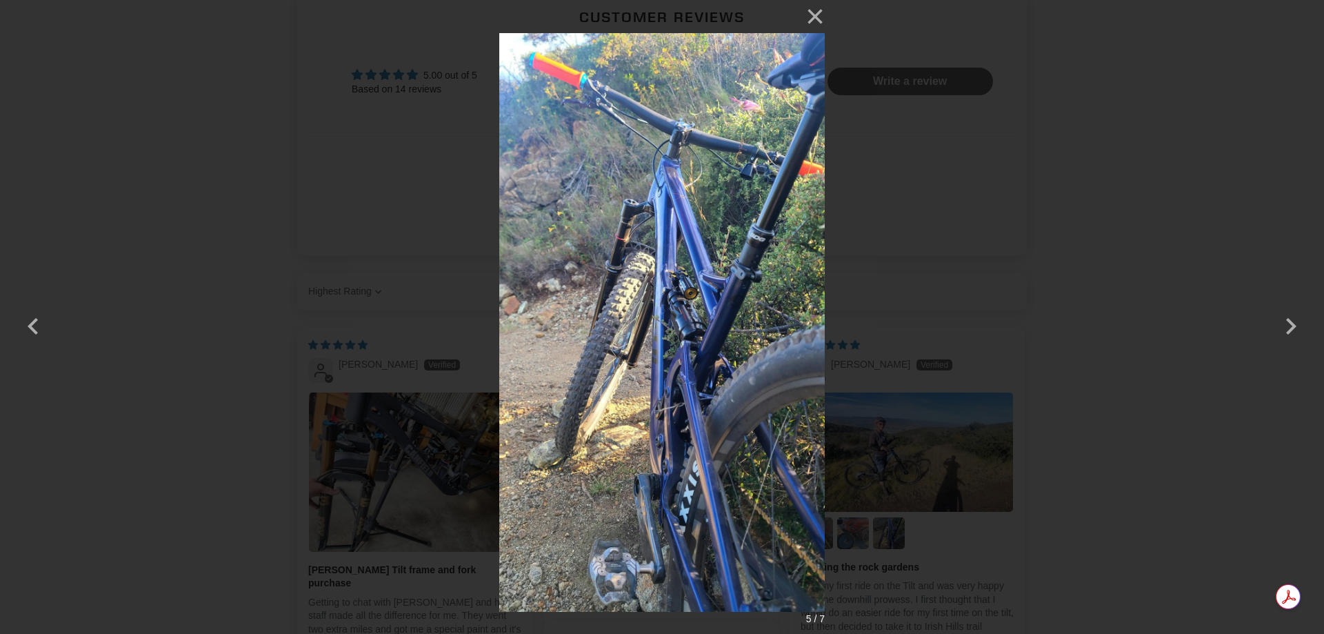
click at [1296, 48] on div "× 5 / 7 Loading..." at bounding box center [662, 317] width 1324 height 634
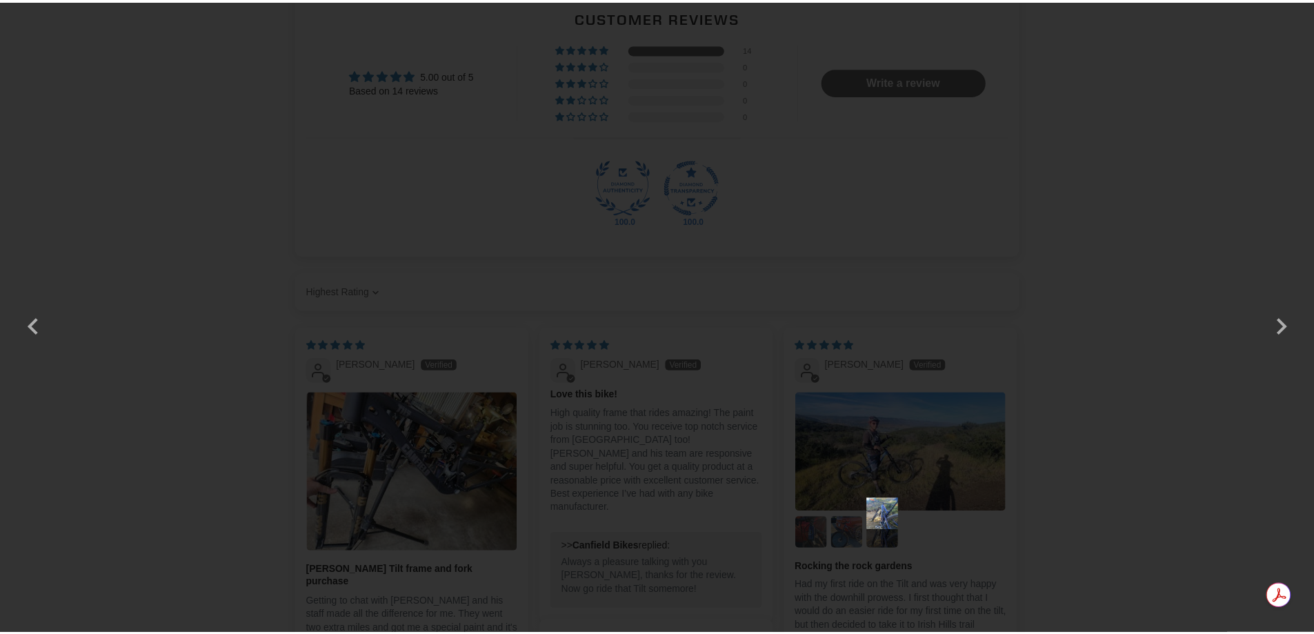
scroll to position [2207, 0]
